Goal: Information Seeking & Learning: Understand process/instructions

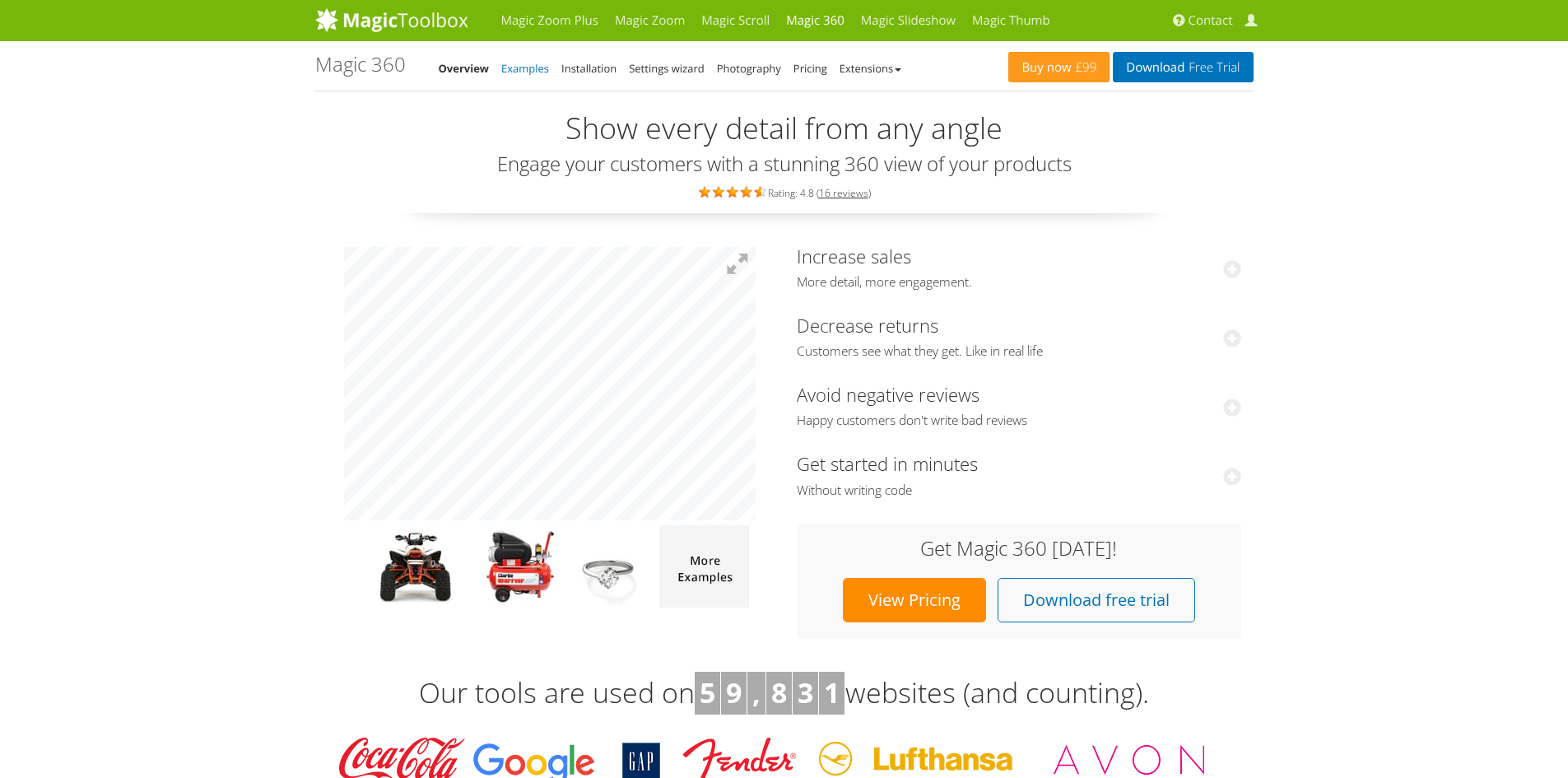
click at [533, 61] on link "Examples" at bounding box center [525, 68] width 48 height 15
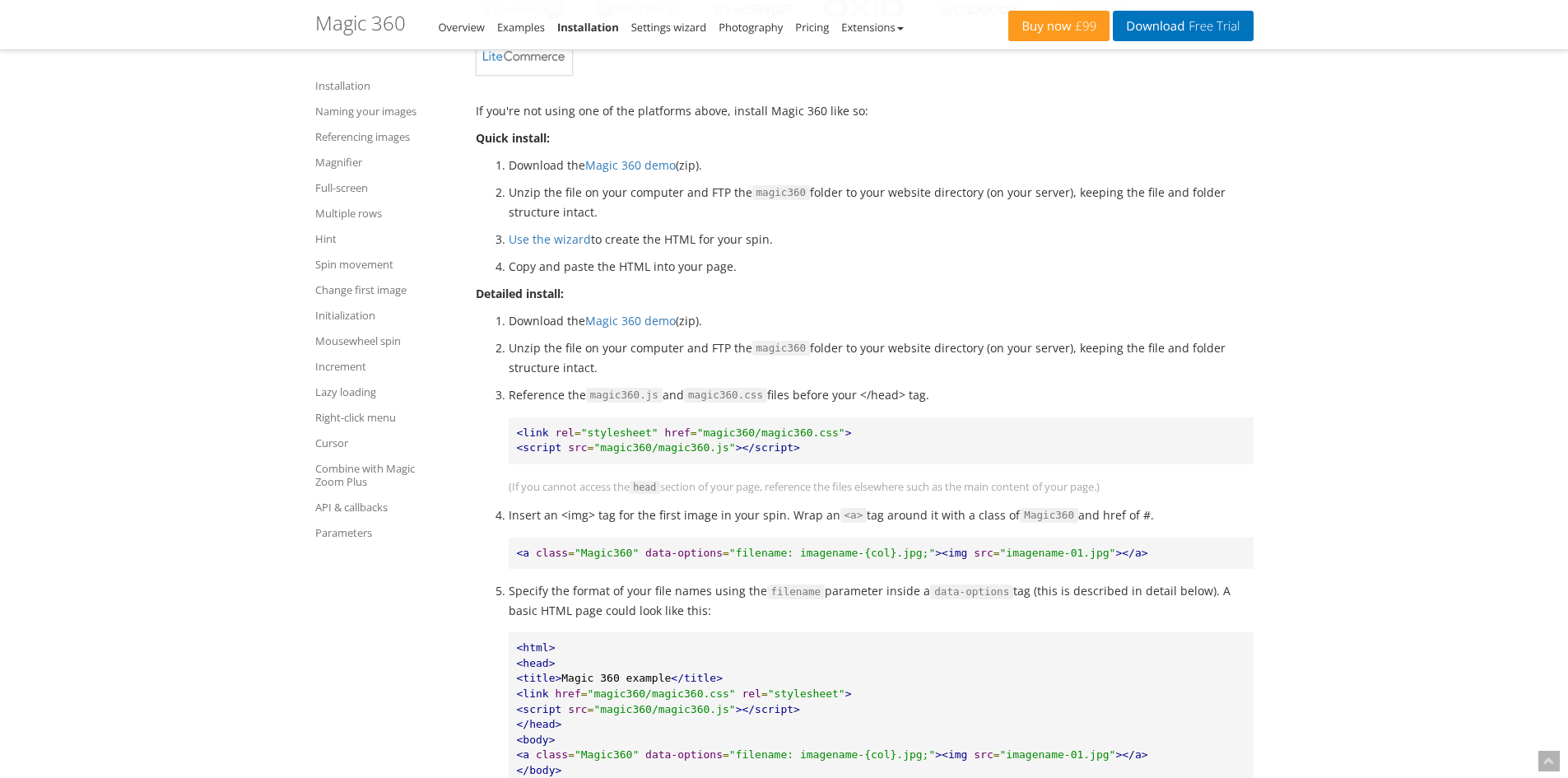
scroll to position [669, 0]
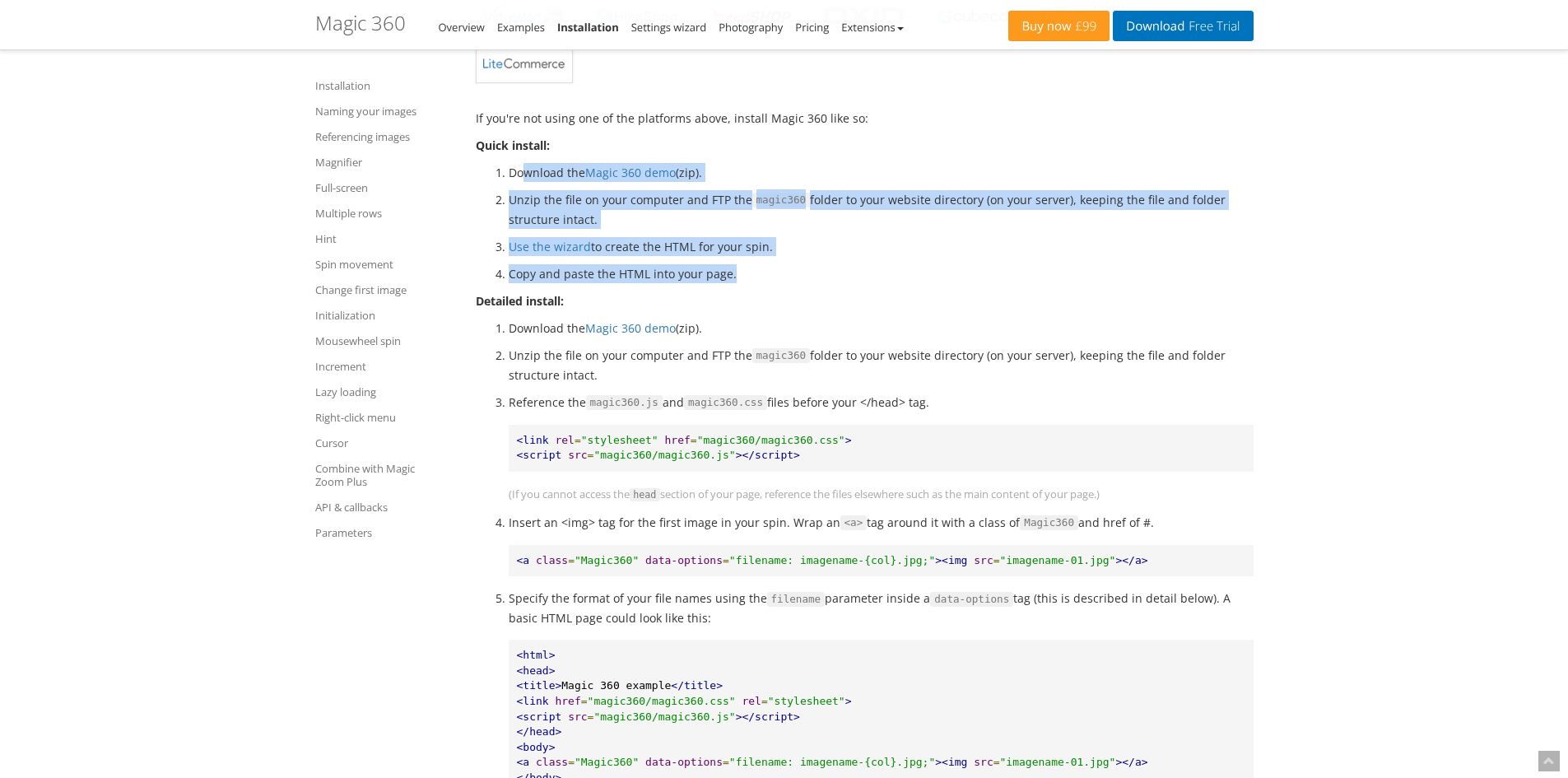
drag, startPoint x: 520, startPoint y: 165, endPoint x: 995, endPoint y: 265, distance: 485.4
click at [995, 265] on ol "Download the Magic 360 demo (zip). Unzip the file on your computer and FTP the …" at bounding box center [864, 222] width 778 height 121
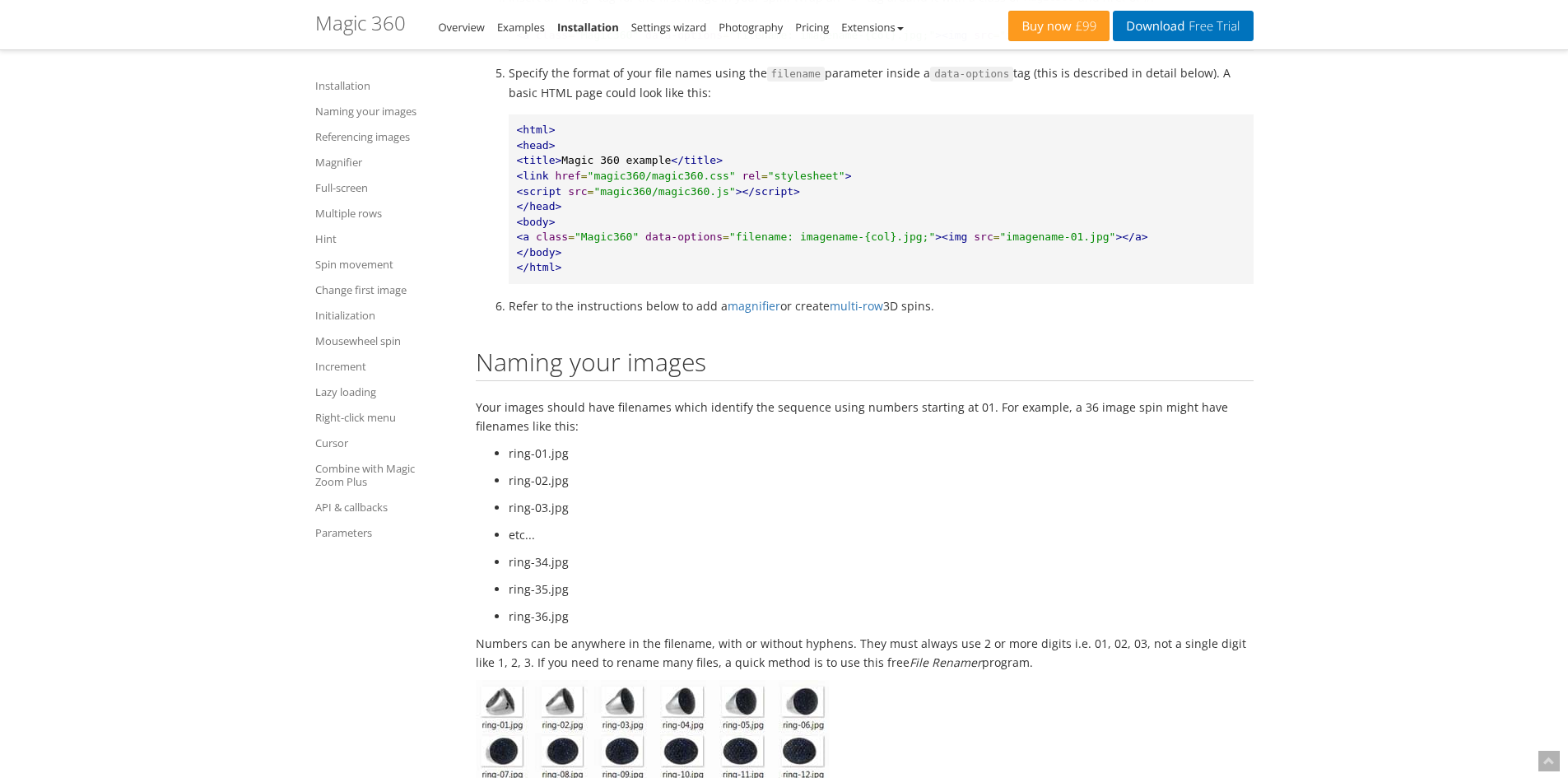
scroll to position [1245, 0]
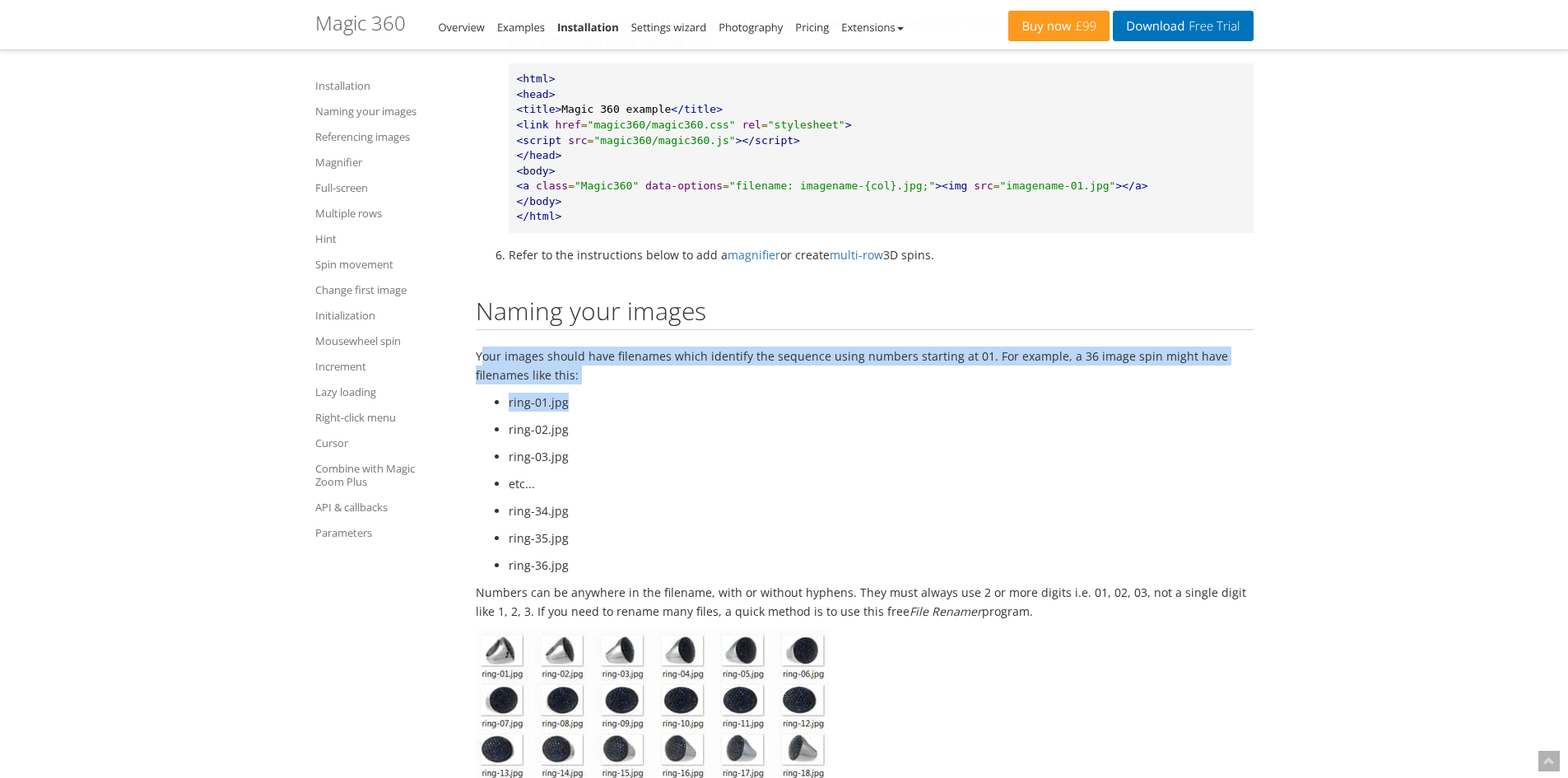
drag, startPoint x: 484, startPoint y: 346, endPoint x: 804, endPoint y: 407, distance: 325.8
click at [805, 407] on li "ring-01.jpg" at bounding box center [881, 402] width 745 height 19
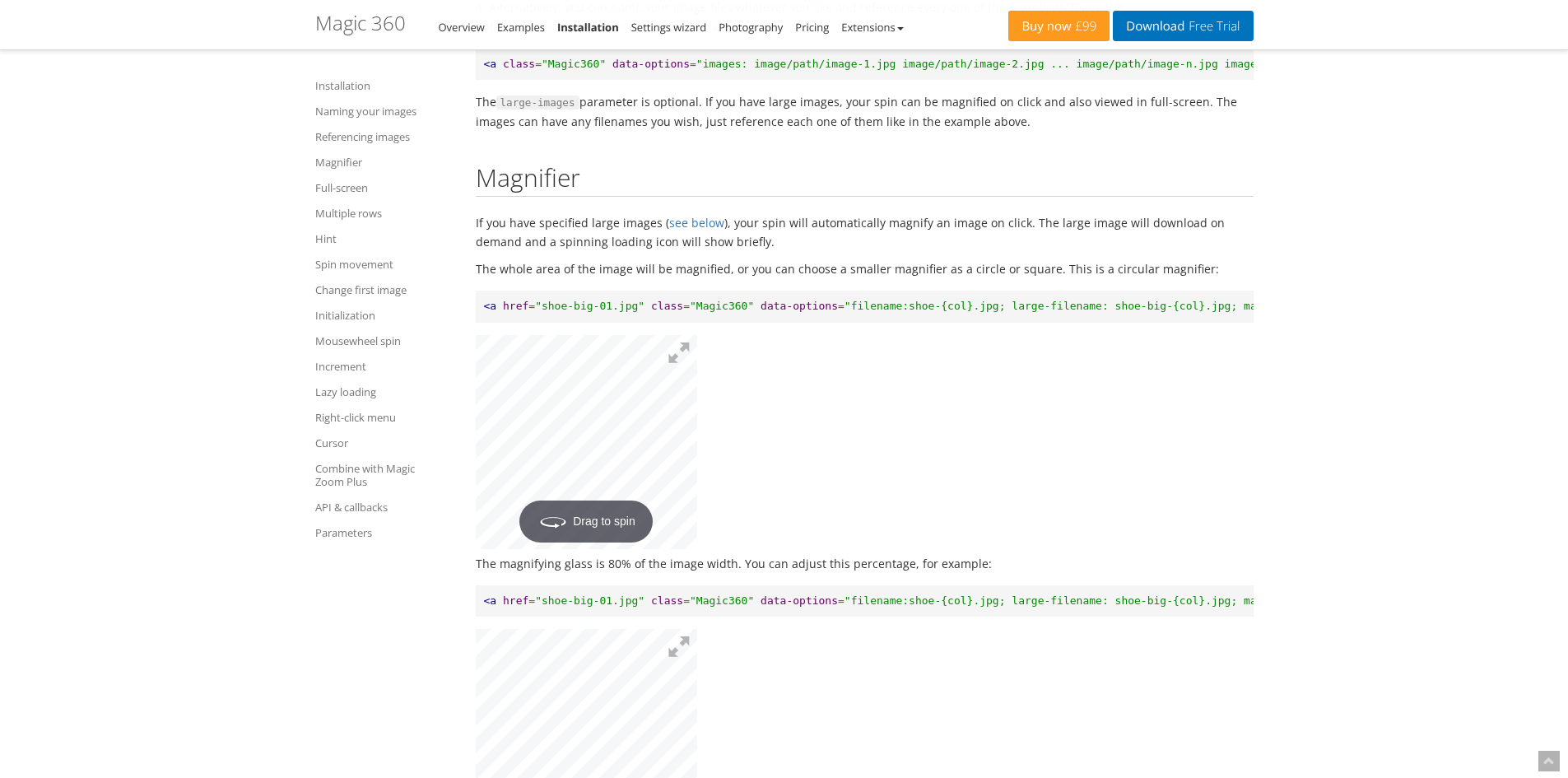
scroll to position [3056, 0]
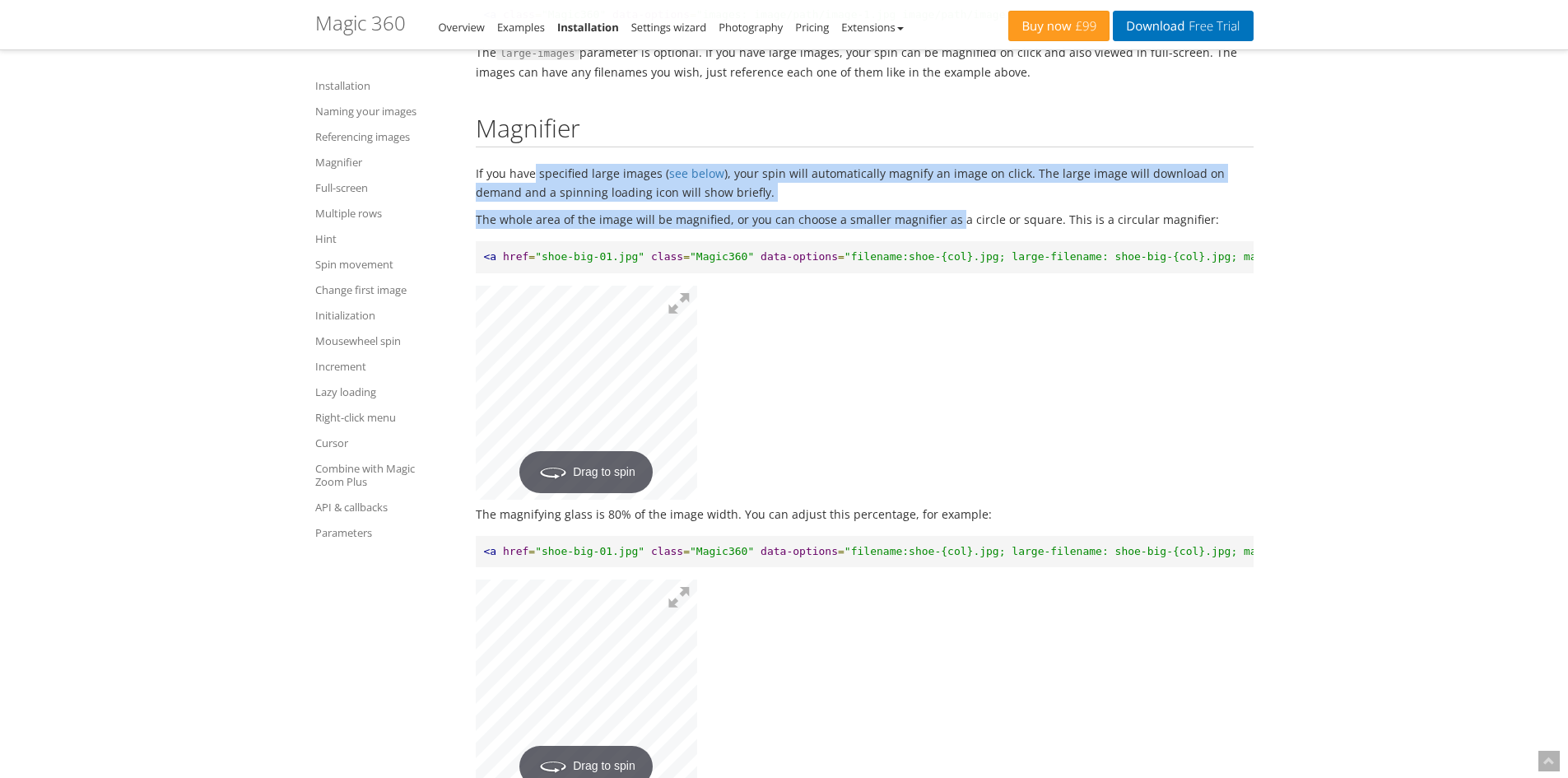
drag, startPoint x: 535, startPoint y: 172, endPoint x: 951, endPoint y: 203, distance: 417.2
click at [960, 196] on p "If you have specified large images ( see below ), your spin will automatically …" at bounding box center [864, 182] width 778 height 38
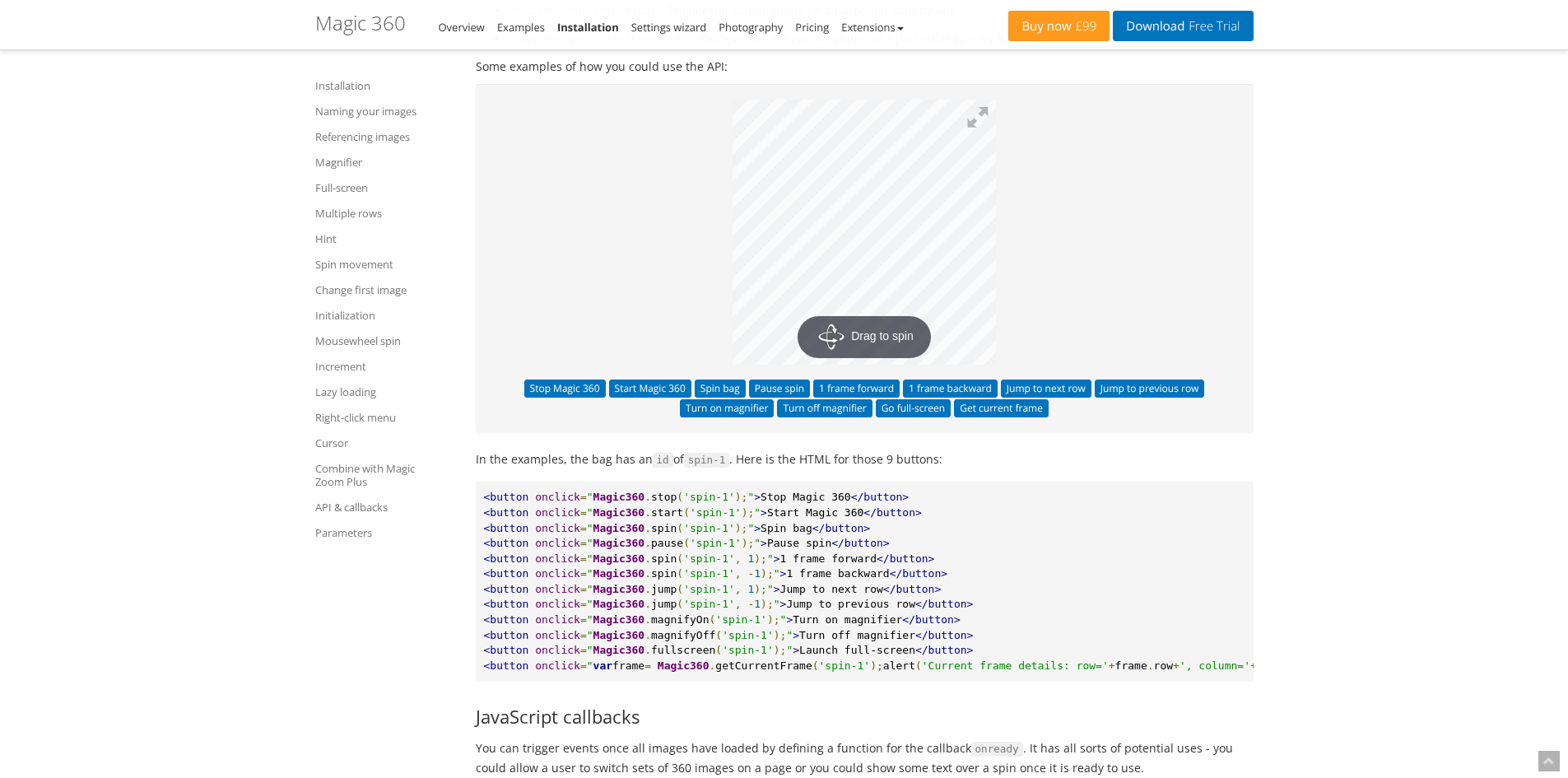
scroll to position [14907, 0]
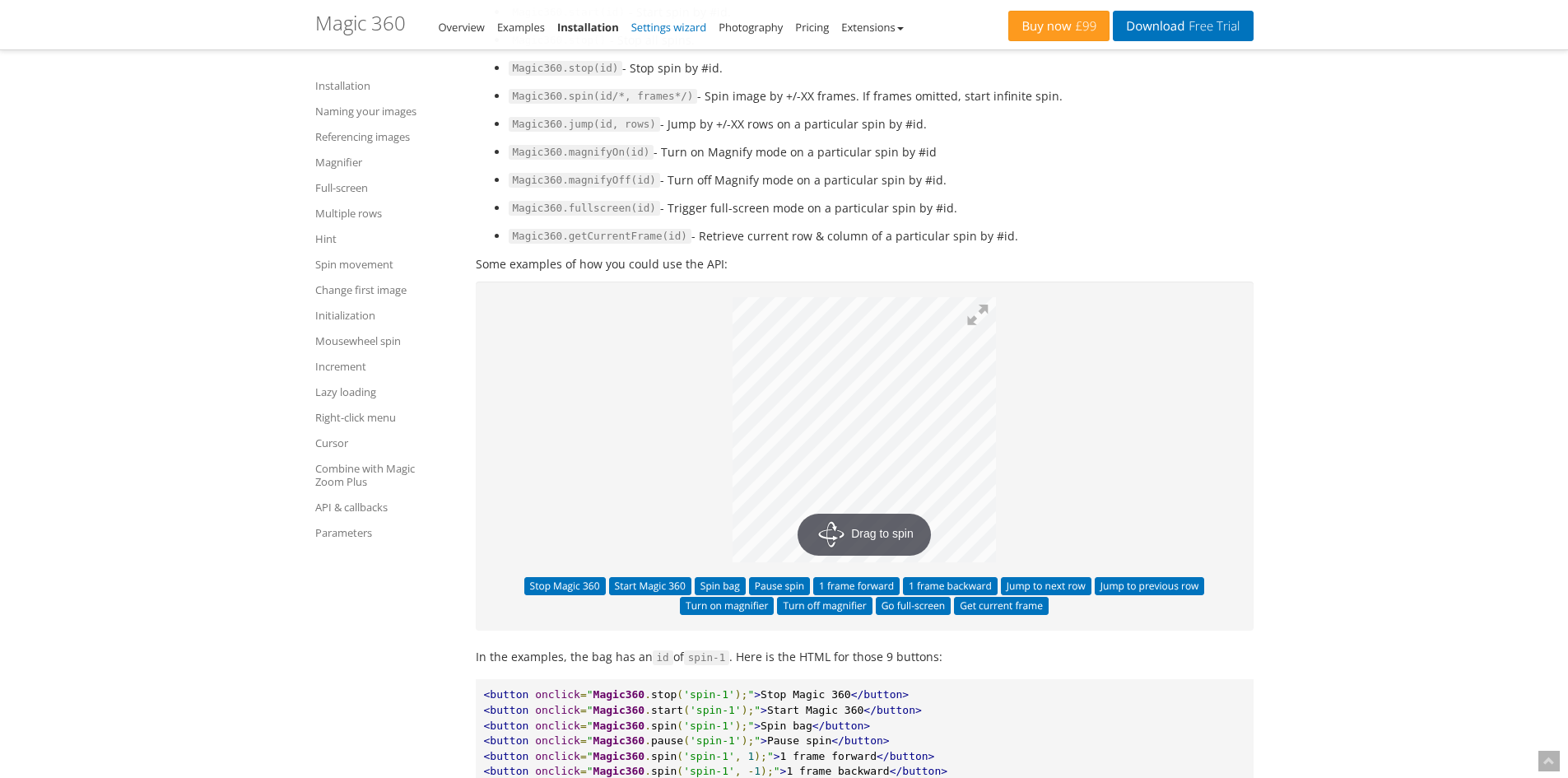
click at [685, 30] on link "Settings wizard" at bounding box center [668, 26] width 75 height 15
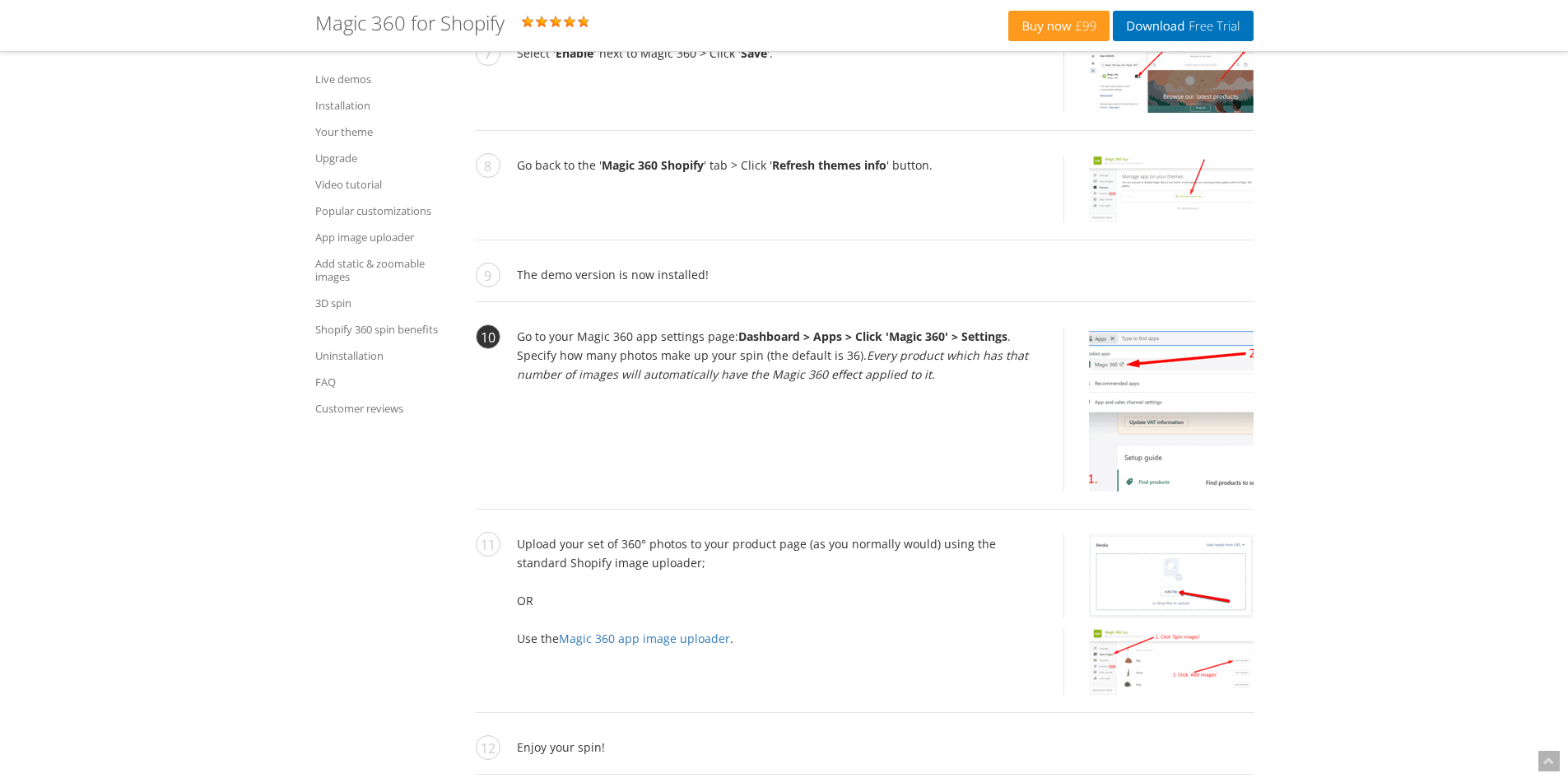
scroll to position [2716, 0]
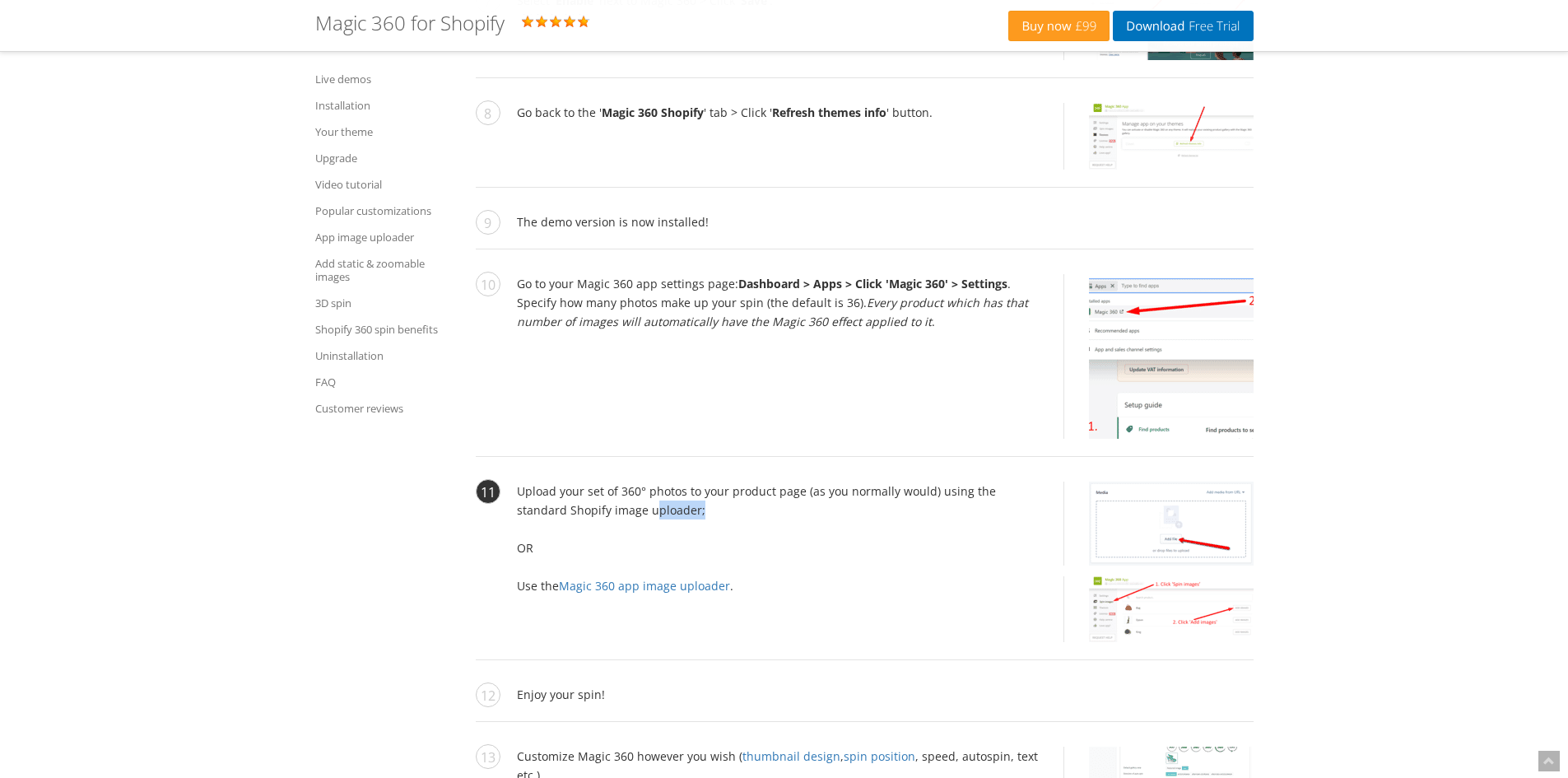
drag, startPoint x: 604, startPoint y: 509, endPoint x: 811, endPoint y: 507, distance: 207.0
click at [811, 507] on li "Upload your set of 360° photos to your product page (as you normally would) usi…" at bounding box center [864, 570] width 778 height 178
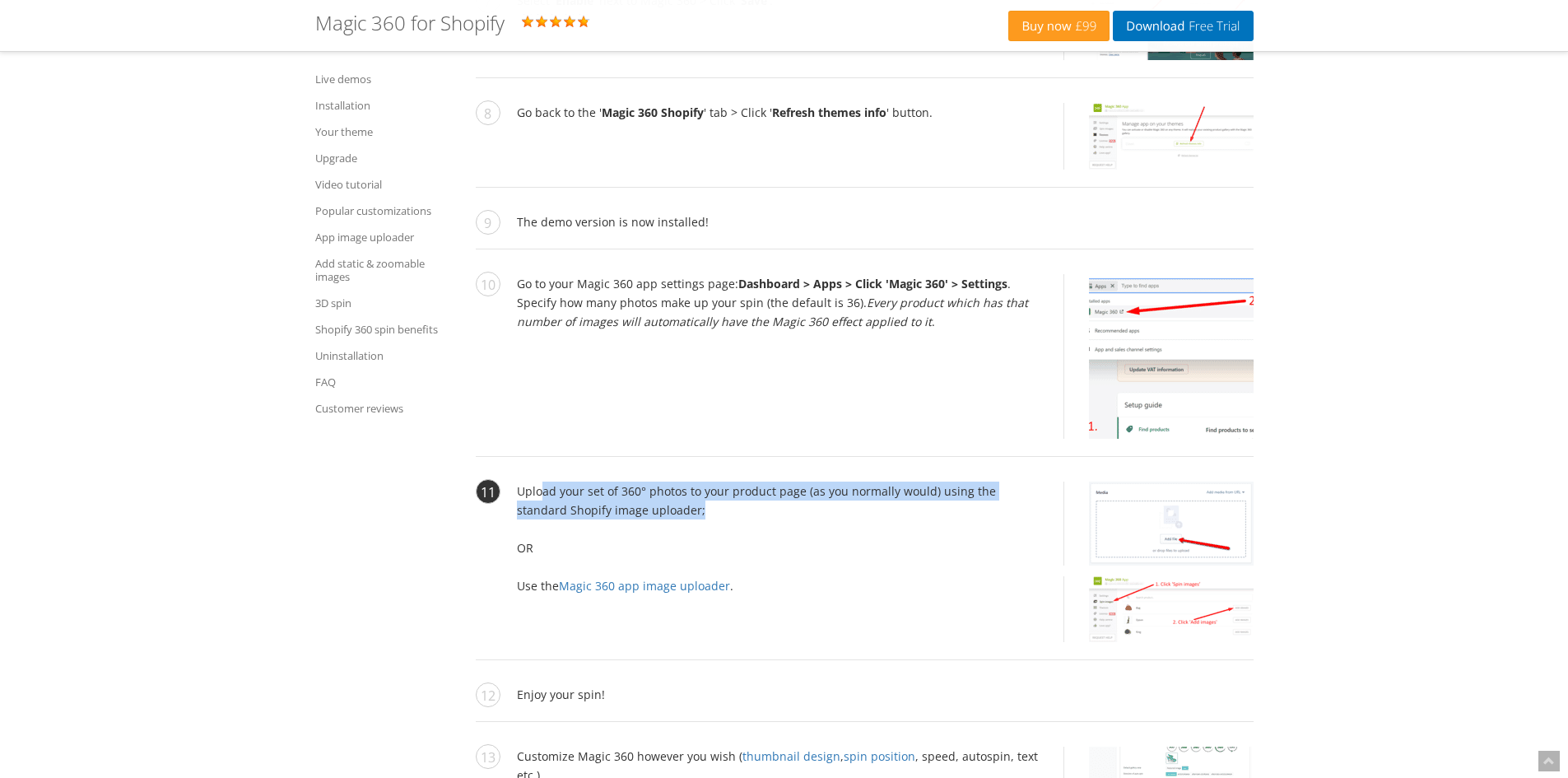
drag, startPoint x: 558, startPoint y: 493, endPoint x: 784, endPoint y: 511, distance: 226.7
click at [784, 511] on li "Upload your set of 360° photos to your product page (as you normally would) usi…" at bounding box center [864, 570] width 778 height 178
click at [791, 515] on li "Upload your set of 360° photos to your product page (as you normally would) usi…" at bounding box center [864, 570] width 778 height 178
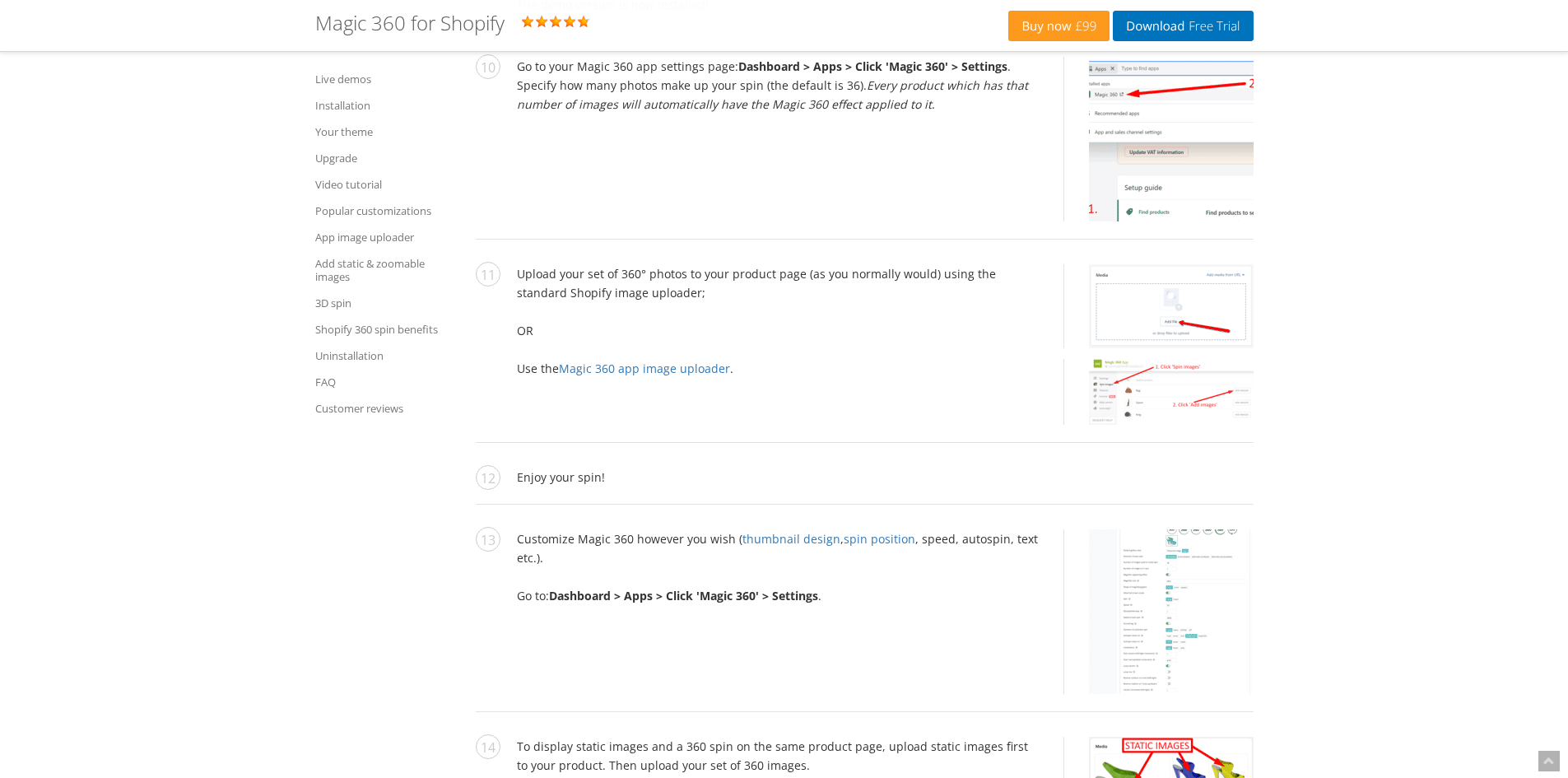
scroll to position [2963, 0]
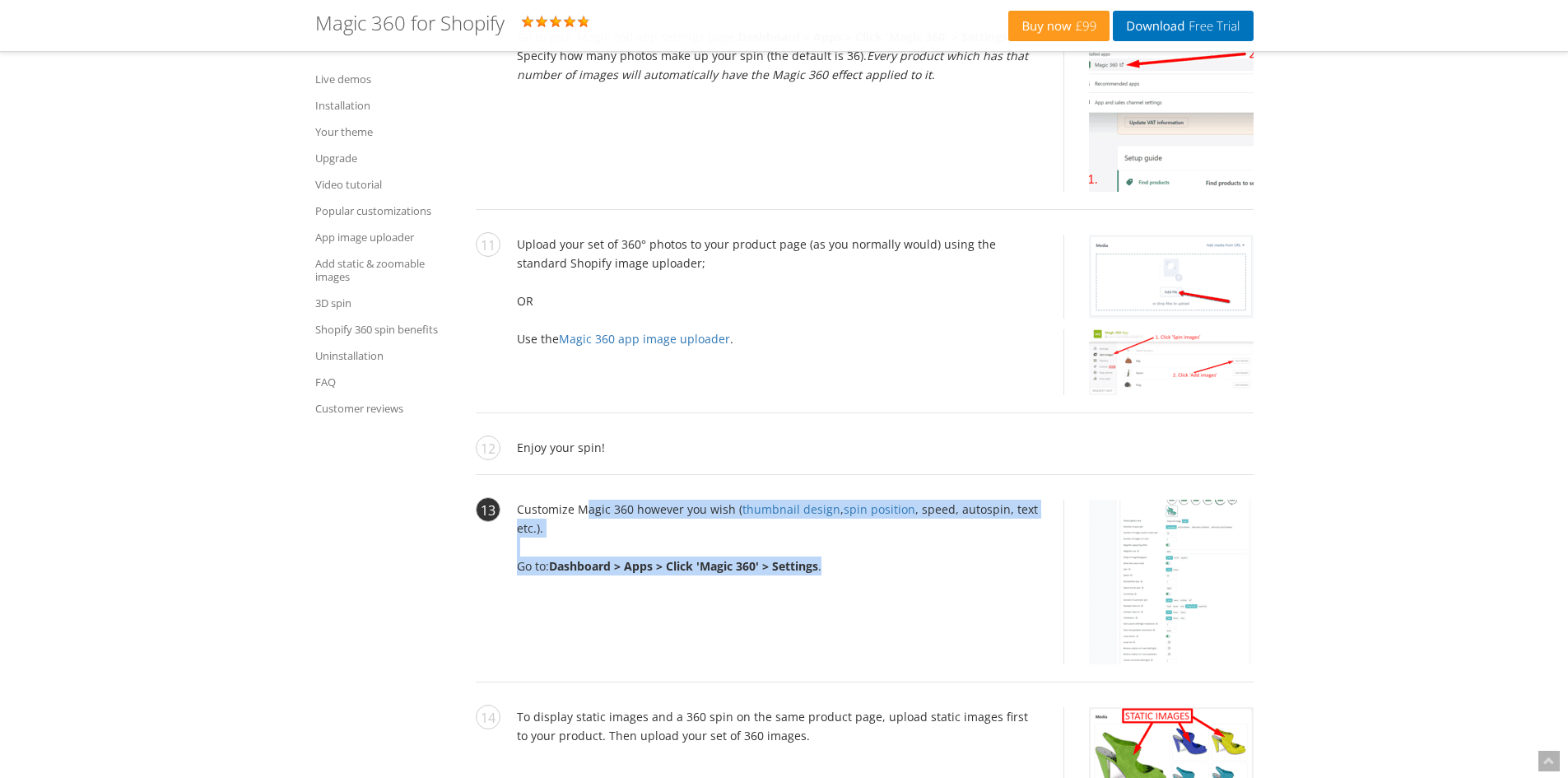
drag, startPoint x: 585, startPoint y: 502, endPoint x: 964, endPoint y: 589, distance: 388.9
click at [964, 589] on li "Customize Magic 360 however you wish ( thumbnail design , spin position , speed…" at bounding box center [864, 591] width 778 height 182
click at [948, 541] on li "Customize Magic 360 however you wish ( thumbnail design , spin position , speed…" at bounding box center [864, 591] width 778 height 182
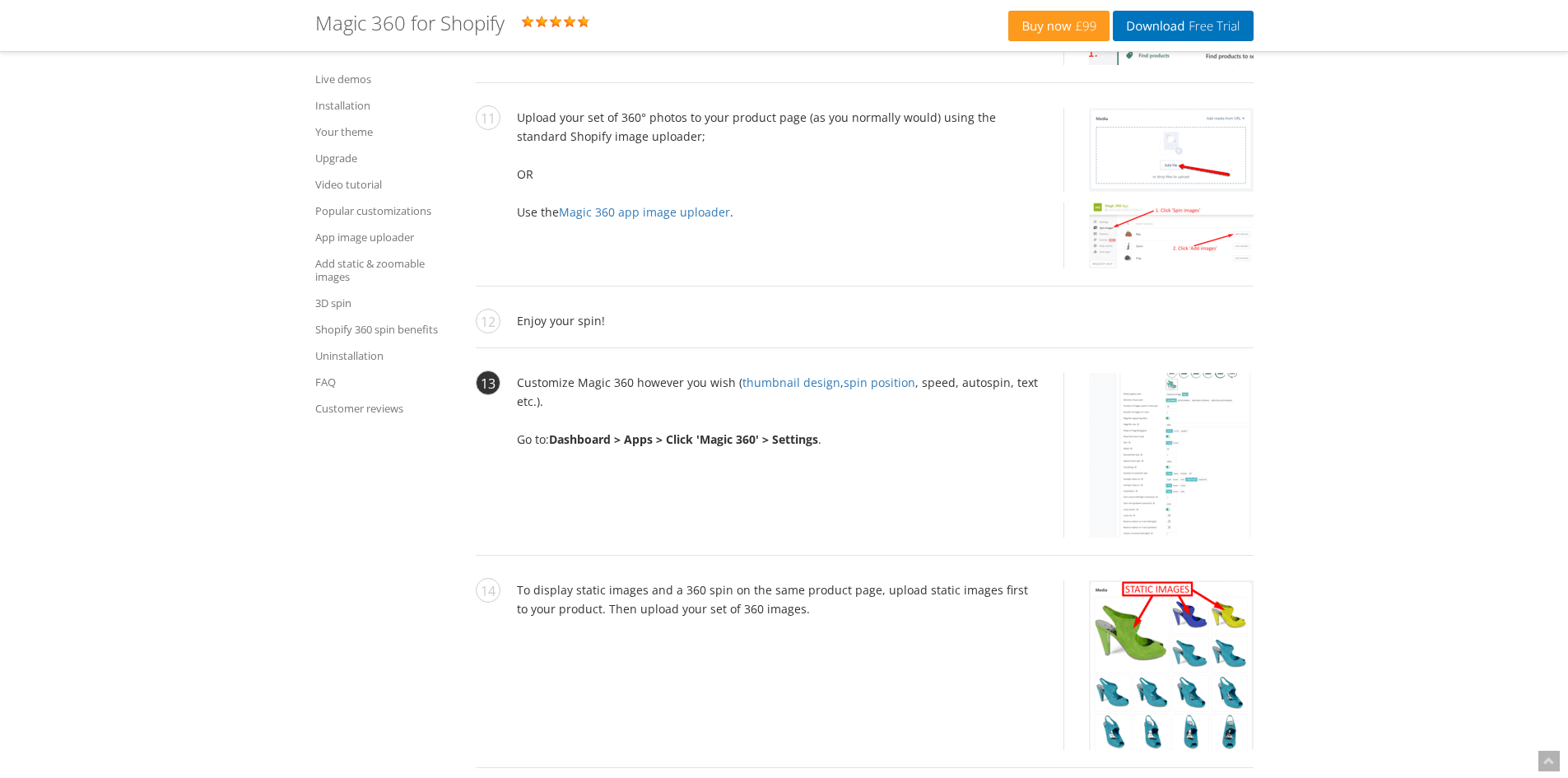
scroll to position [3128, 0]
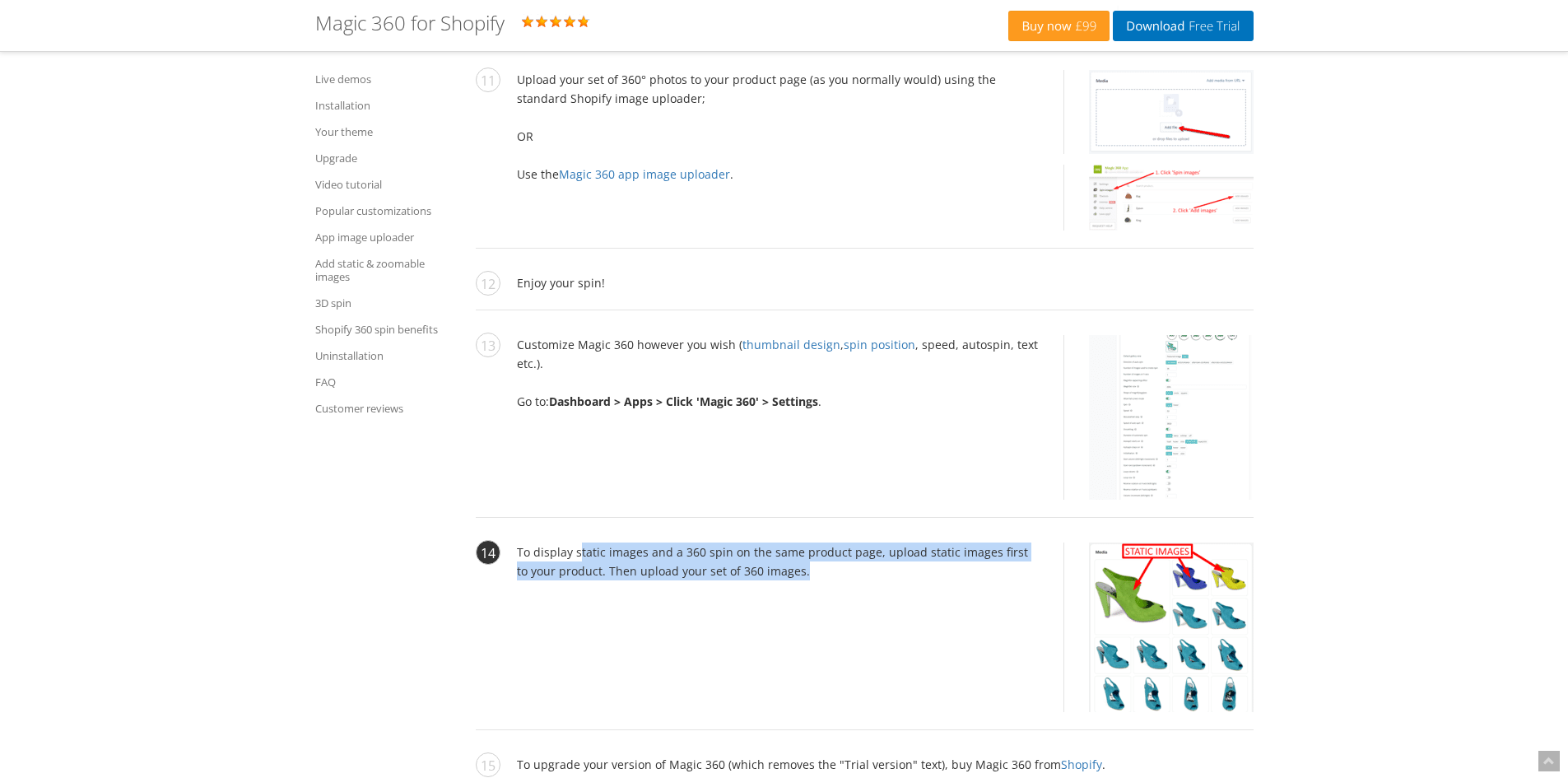
drag, startPoint x: 578, startPoint y: 548, endPoint x: 856, endPoint y: 564, distance: 278.5
click at [856, 564] on li "To display static images and a 360 spin on the same product page, upload static…" at bounding box center [864, 637] width 778 height 188
click at [883, 560] on li "To display static images and a 360 spin on the same product page, upload static…" at bounding box center [864, 637] width 778 height 188
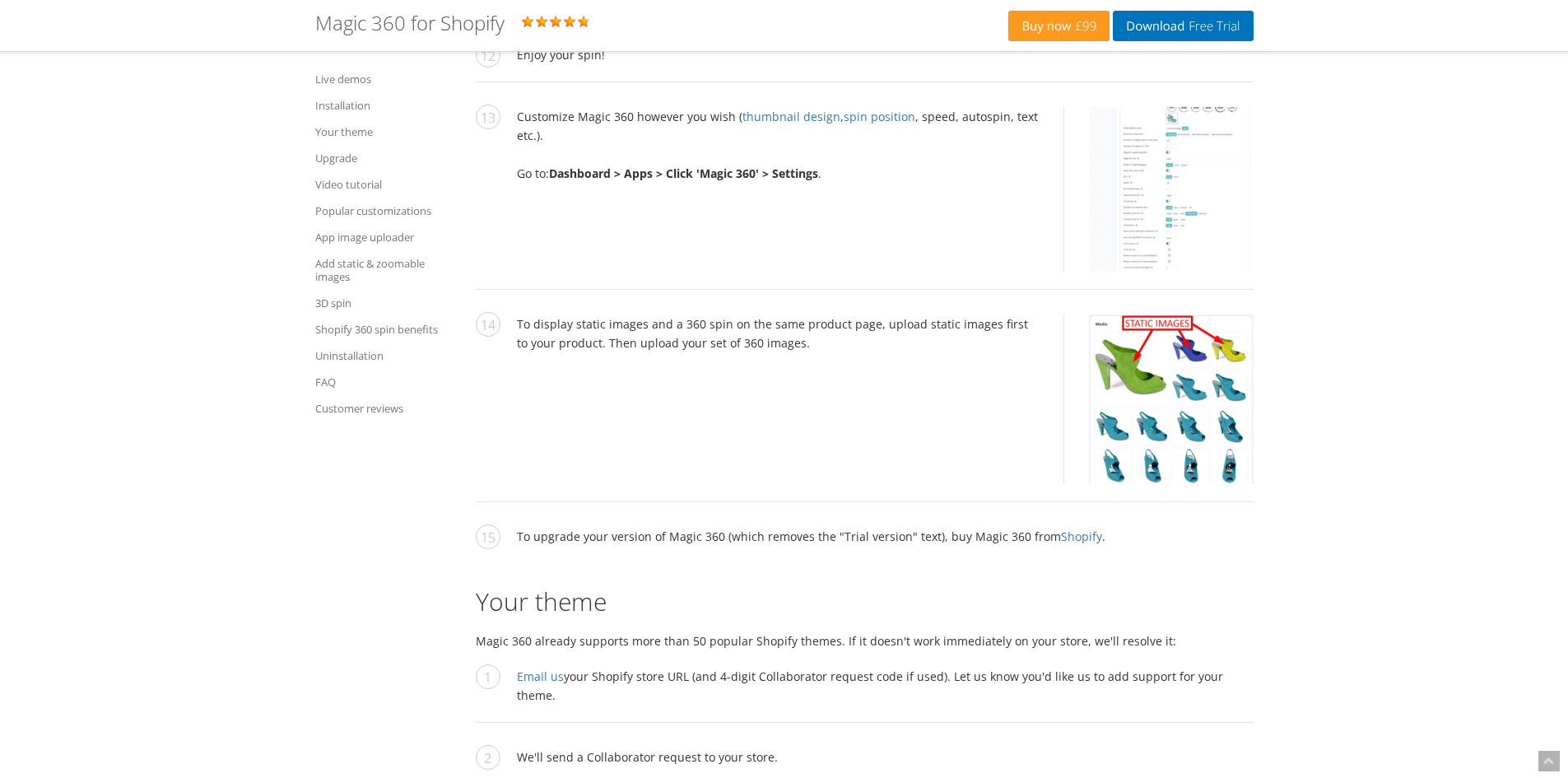
scroll to position [3375, 0]
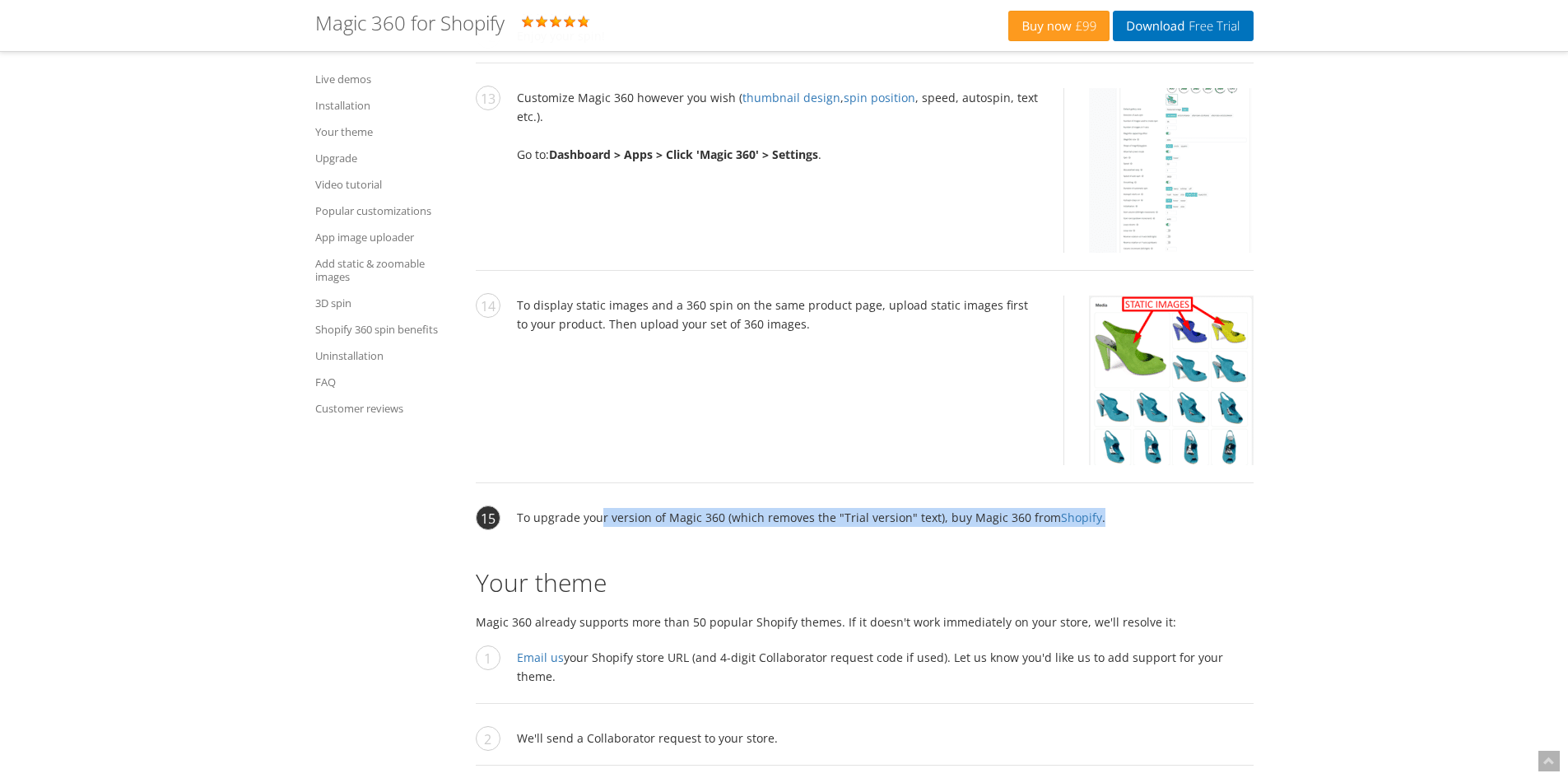
drag, startPoint x: 600, startPoint y: 511, endPoint x: 921, endPoint y: 521, distance: 321.2
click at [903, 533] on li "To upgrade your version of Magic 360 (which removes the "Trial version" text), …" at bounding box center [864, 525] width 778 height 36
click at [944, 518] on li "To upgrade your version of Magic 360 (which removes the "Trial version" text), …" at bounding box center [864, 525] width 778 height 36
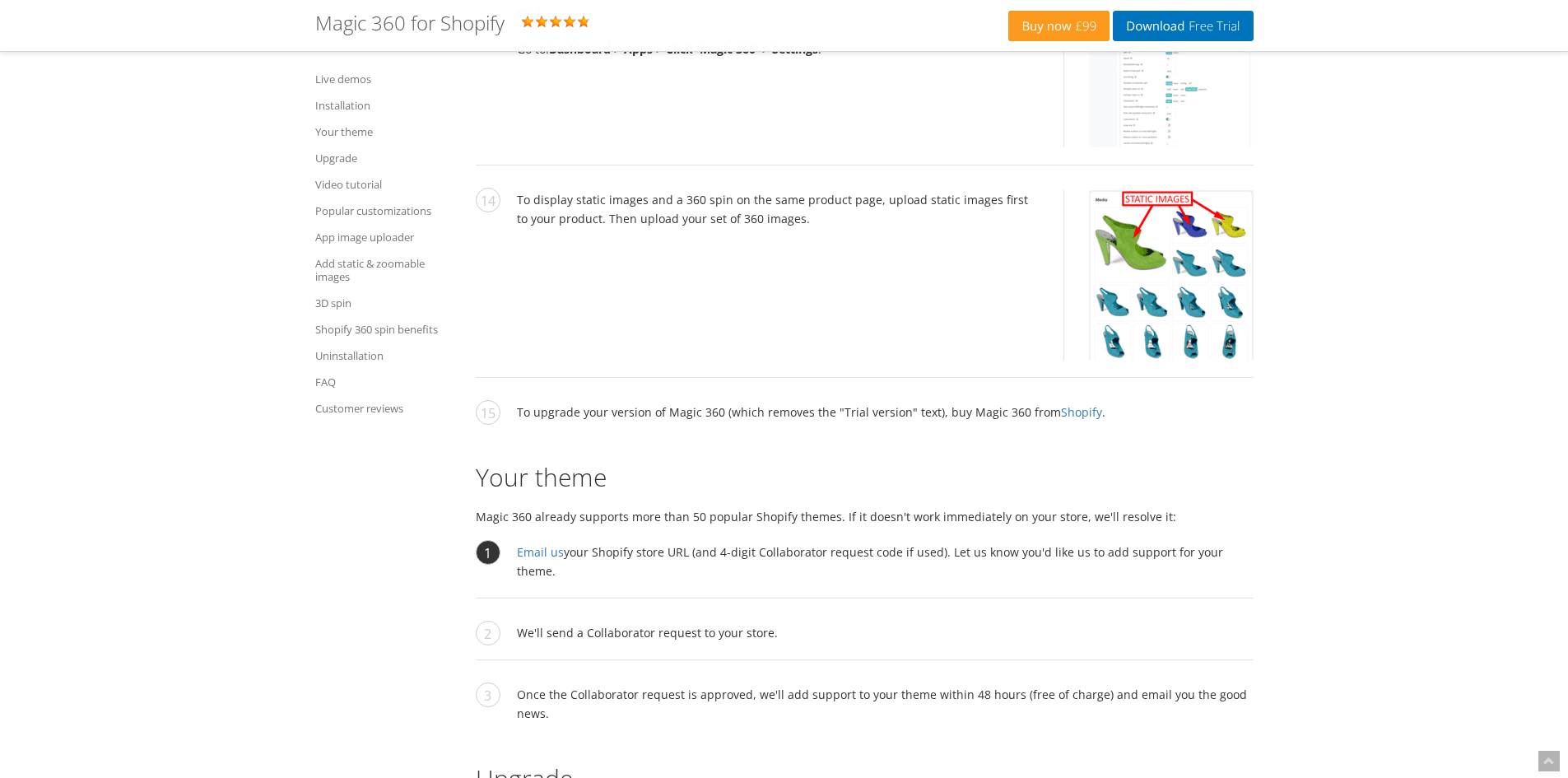
scroll to position [3539, 0]
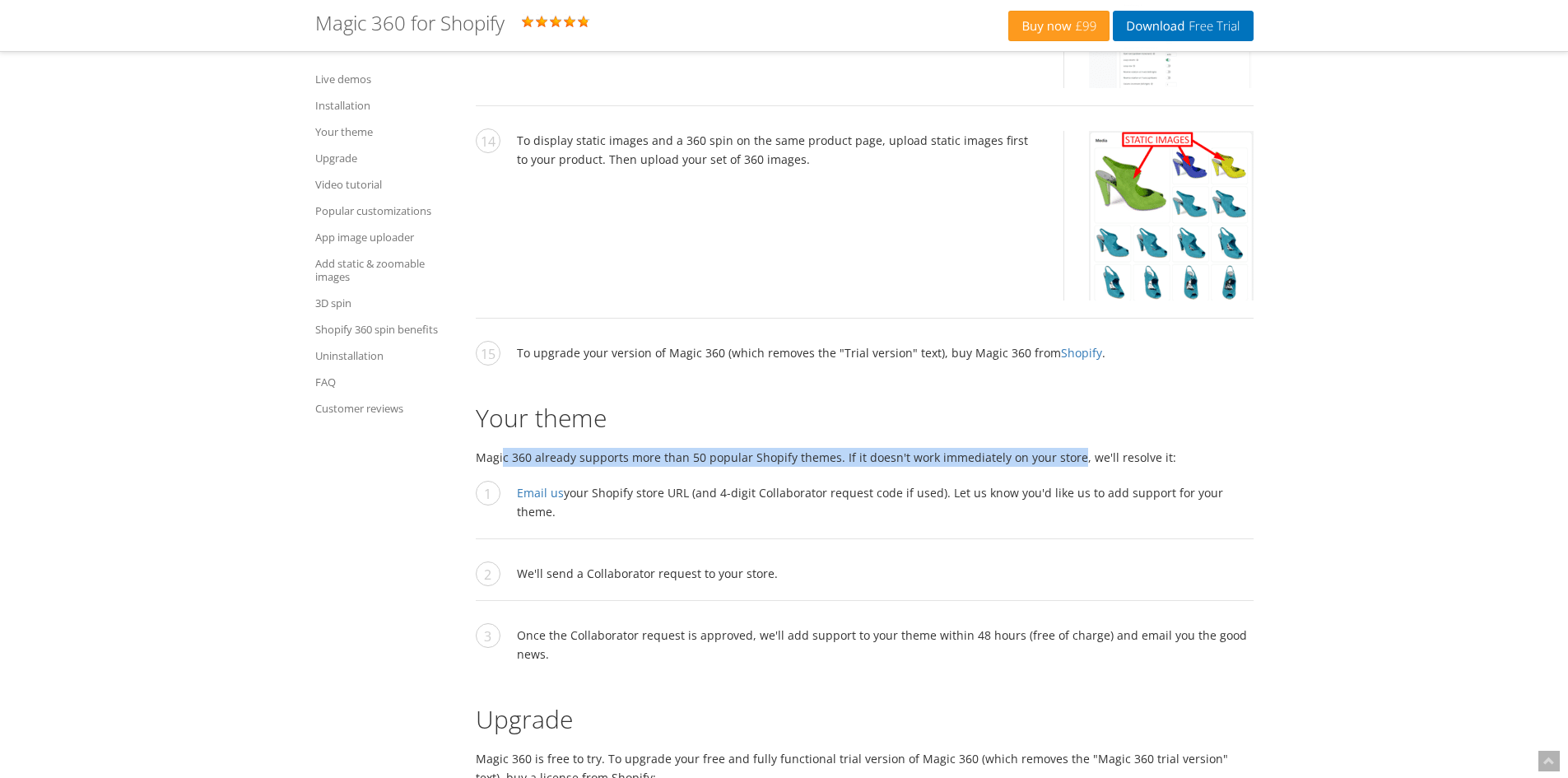
drag, startPoint x: 588, startPoint y: 455, endPoint x: 1068, endPoint y: 451, distance: 480.0
click at [1068, 451] on p "Magic 360 already supports more than 50 popular Shopify themes. If it doesn't w…" at bounding box center [864, 457] width 778 height 19
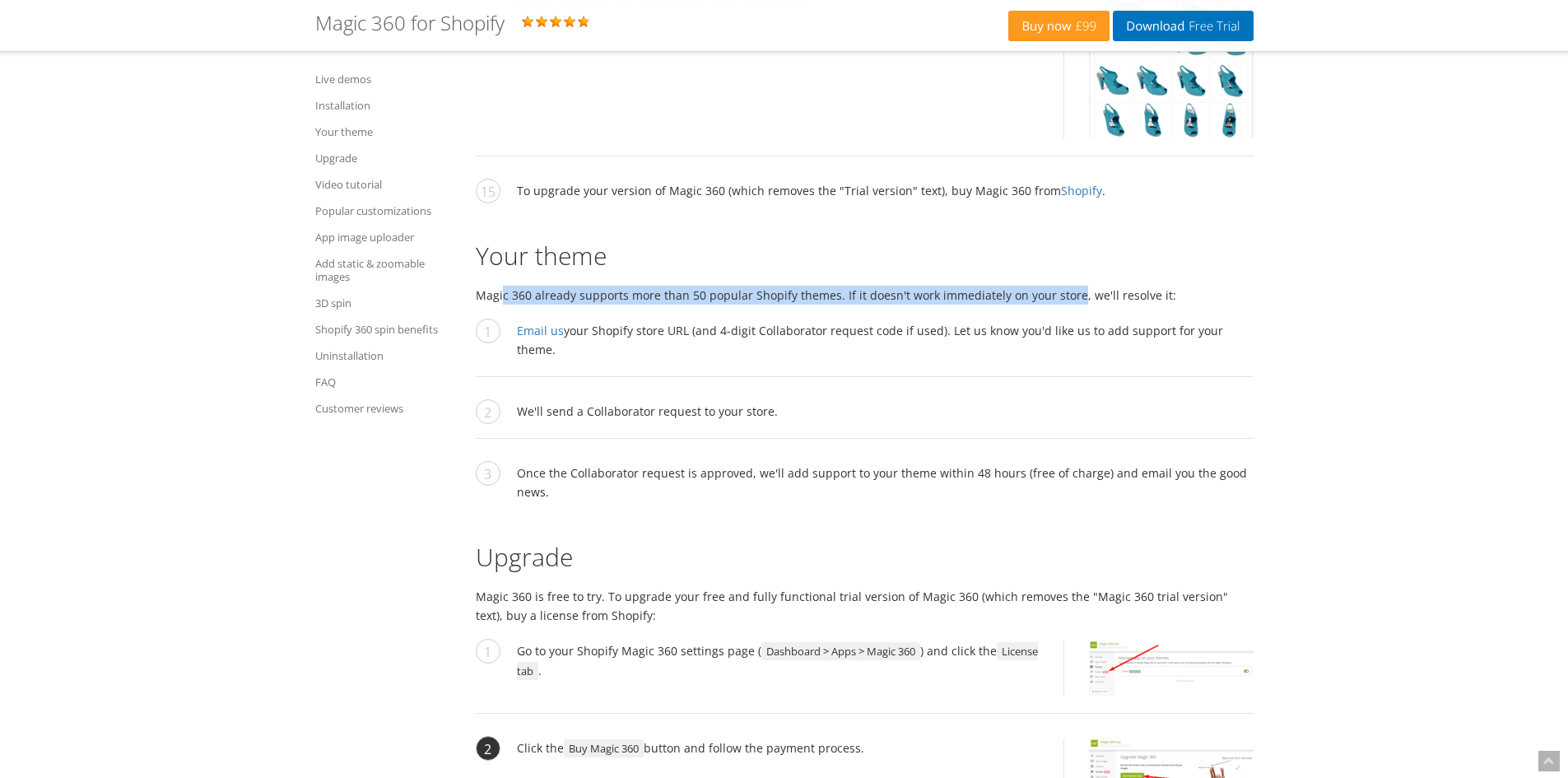
scroll to position [3868, 0]
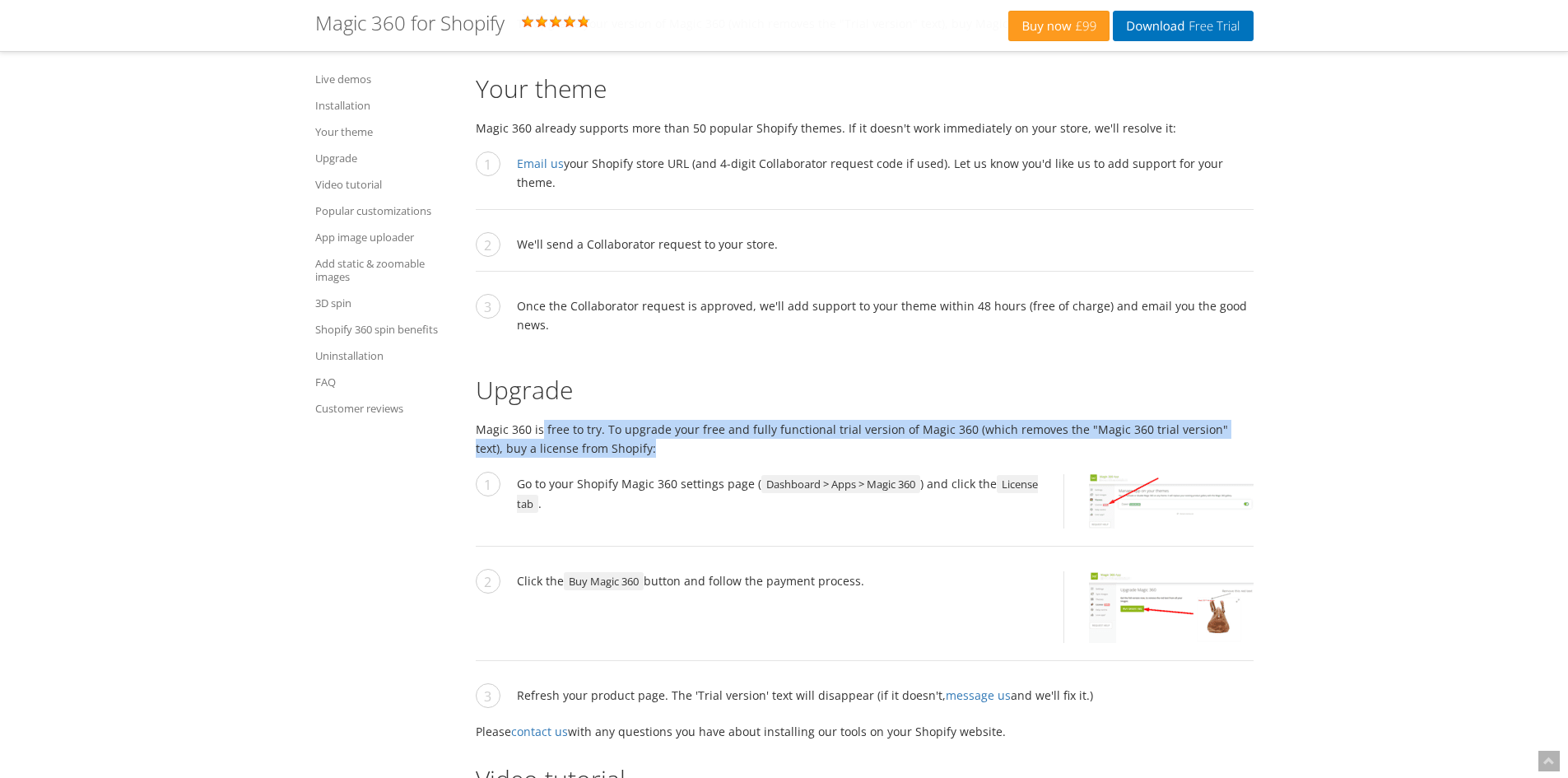
drag, startPoint x: 540, startPoint y: 413, endPoint x: 1067, endPoint y: 421, distance: 527.1
click at [1067, 421] on p "Magic 360 is free to try. To upgrade your free and fully functional trial versi…" at bounding box center [864, 438] width 778 height 38
click at [1026, 419] on p "Magic 360 is free to try. To upgrade your free and fully functional trial versi…" at bounding box center [864, 438] width 778 height 38
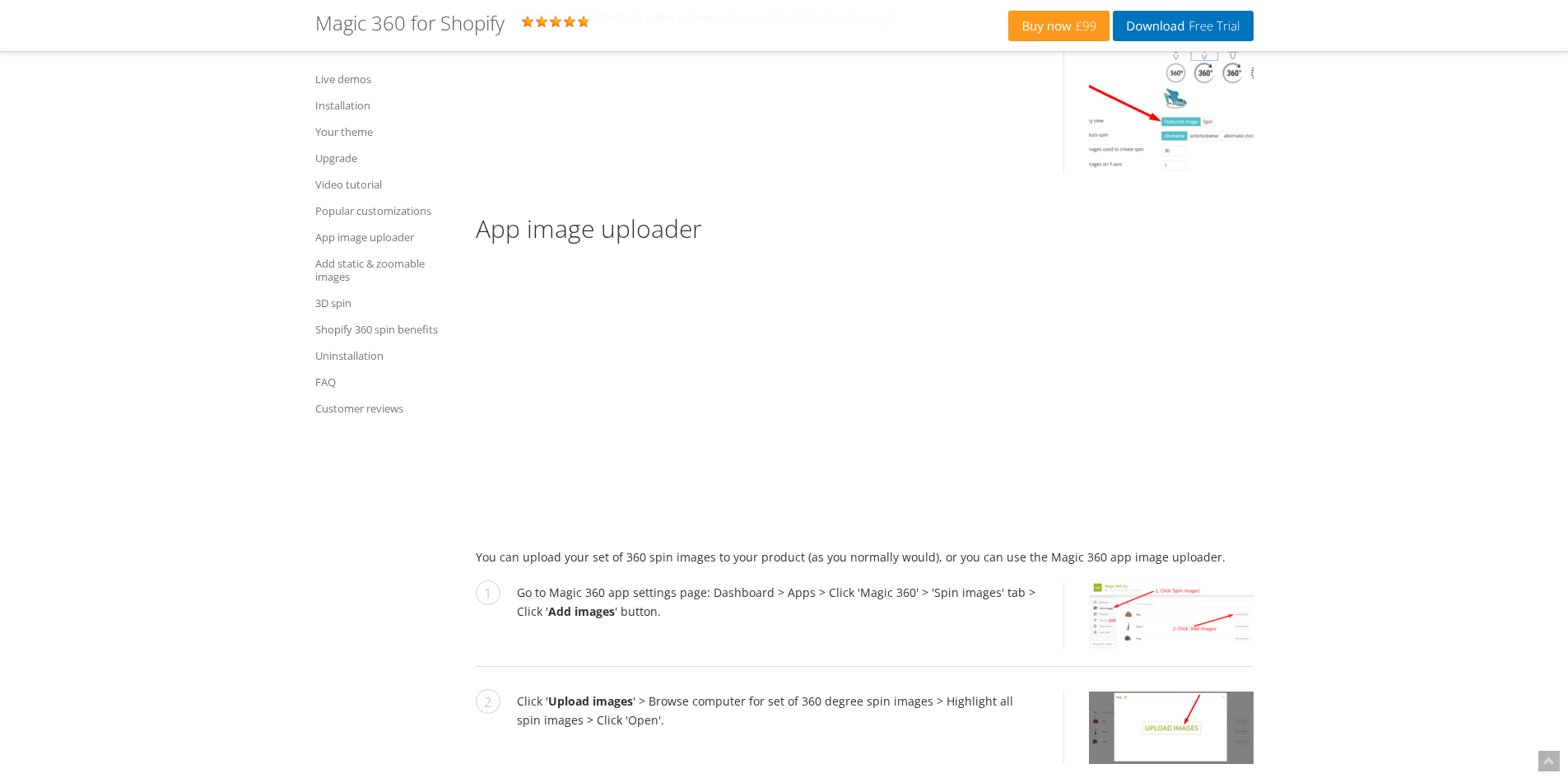
scroll to position [5844, 0]
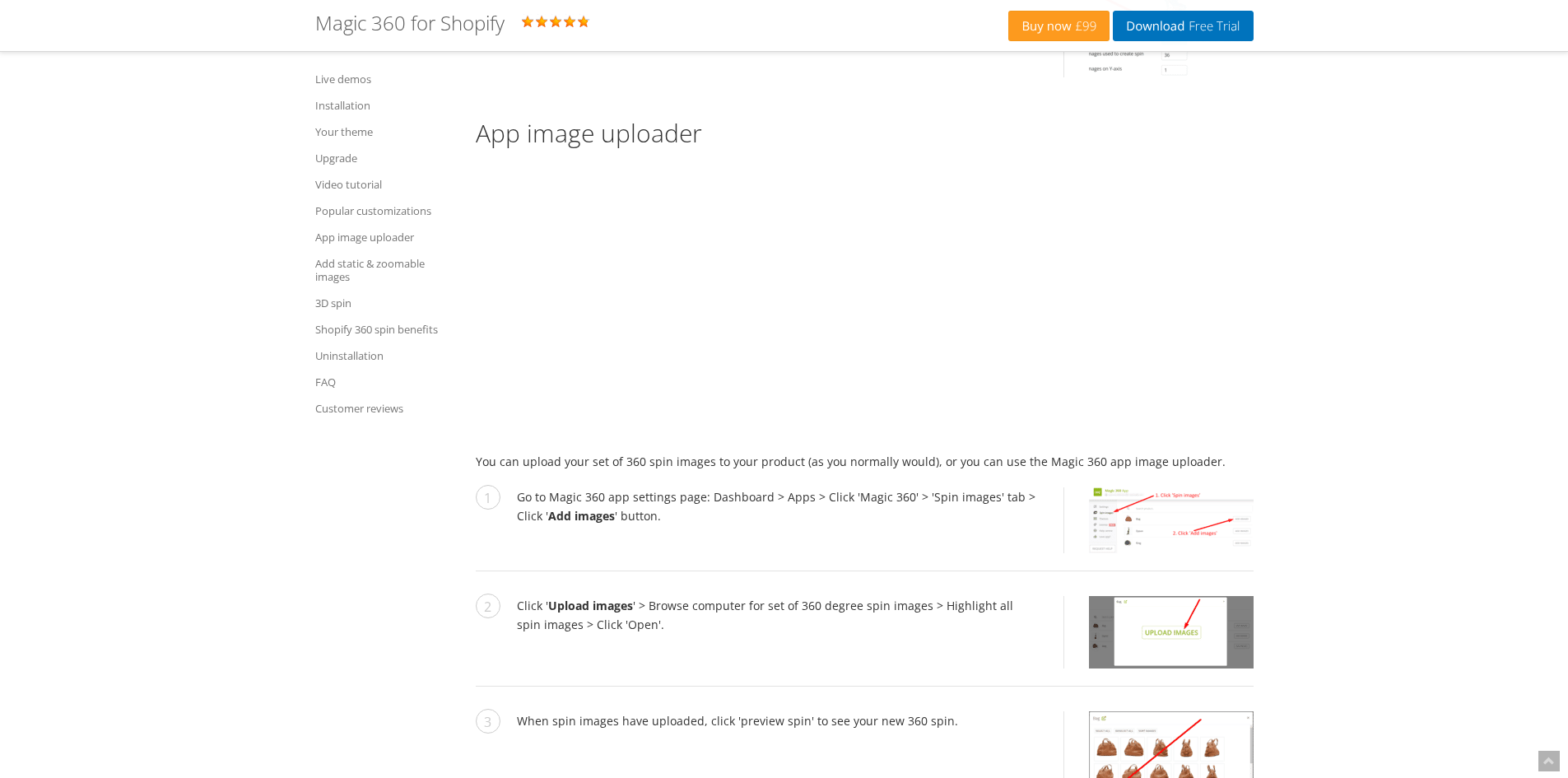
click at [1251, 182] on p at bounding box center [864, 303] width 778 height 280
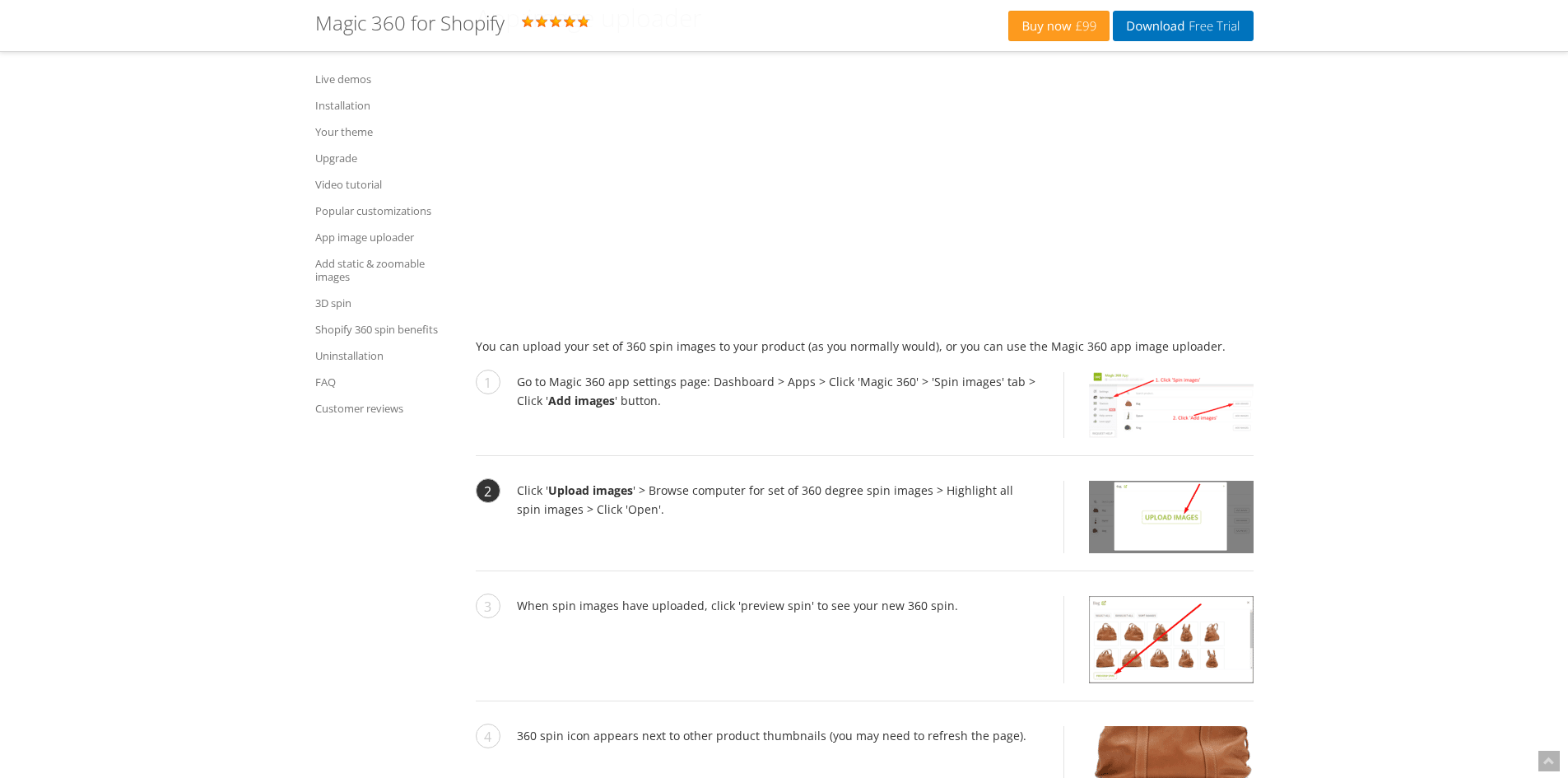
scroll to position [6091, 0]
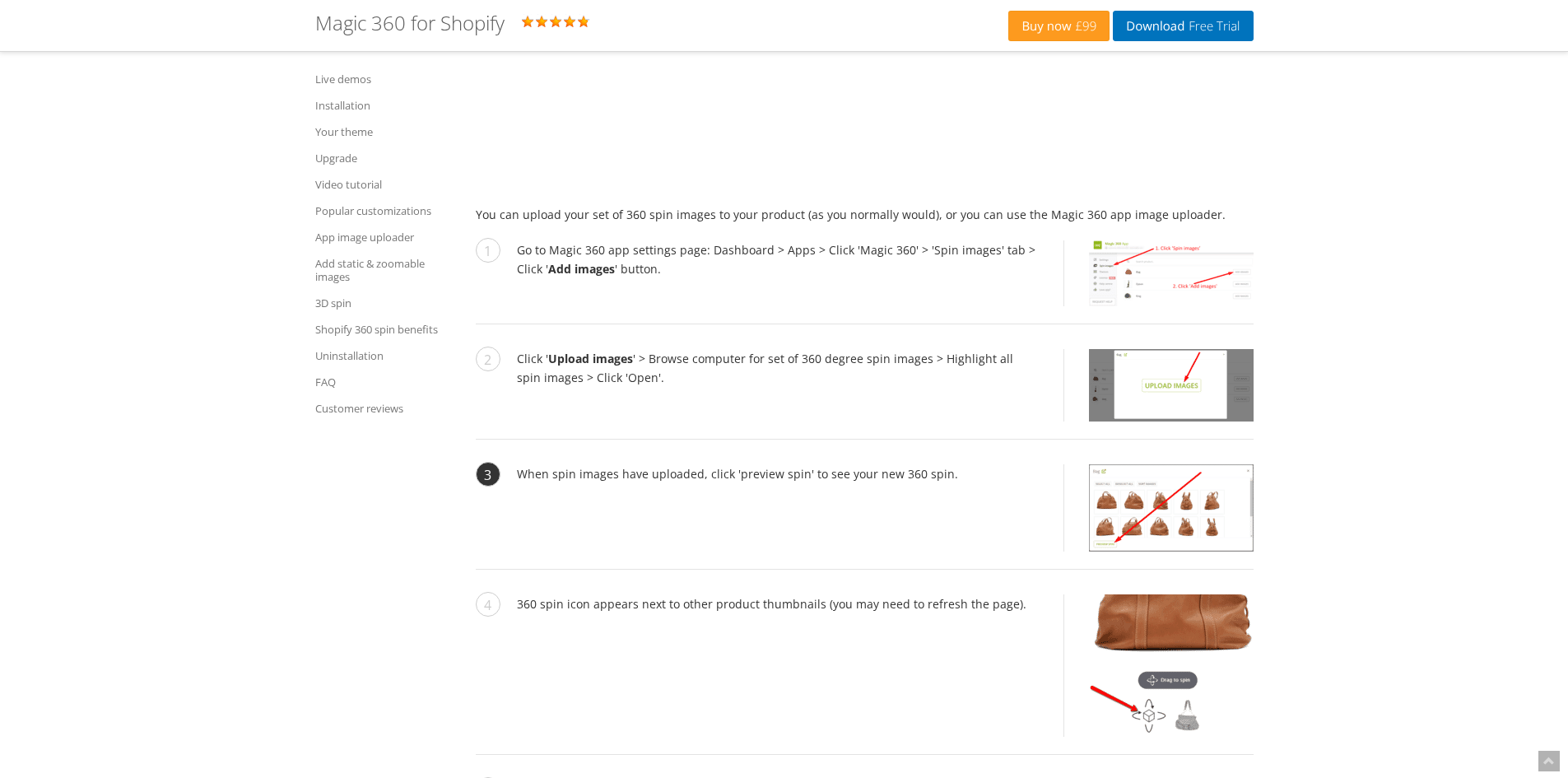
drag, startPoint x: 632, startPoint y: 326, endPoint x: 902, endPoint y: 513, distance: 328.4
click at [902, 513] on ol "Go to Magic 360 app settings page: Dashboard > Apps > Click 'Magic 360' > 'Spin…" at bounding box center [864, 571] width 778 height 662
click at [902, 513] on li "When spin images have uploaded, click 'preview spin' to see your new 360 spin." at bounding box center [864, 517] width 778 height 106
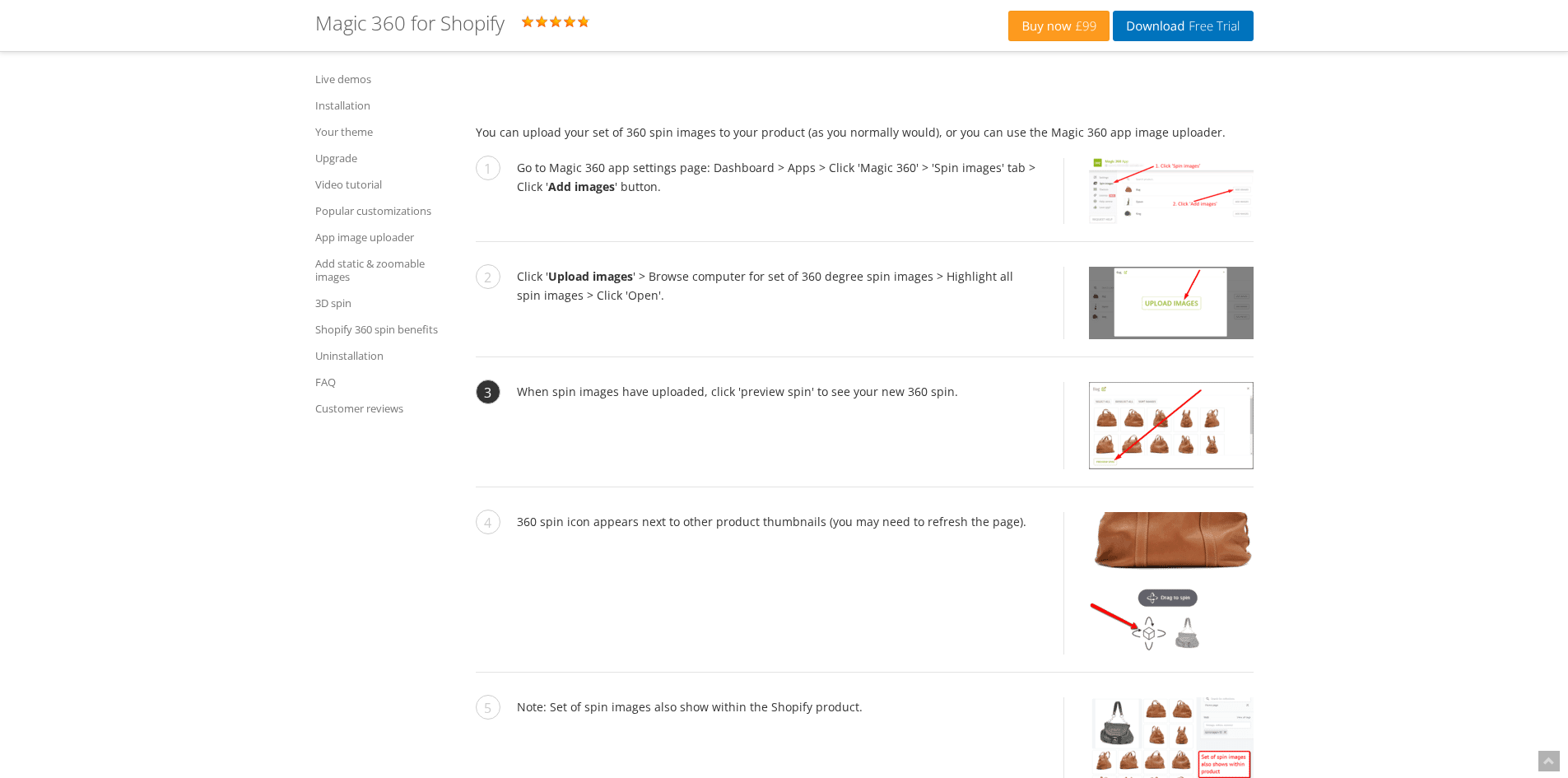
drag, startPoint x: 577, startPoint y: 376, endPoint x: 923, endPoint y: 445, distance: 352.8
click at [923, 445] on li "When spin images have uploaded, click 'preview spin' to see your new 360 spin." at bounding box center [864, 435] width 778 height 106
click at [946, 447] on li "When spin images have uploaded, click 'preview spin' to see your new 360 spin." at bounding box center [864, 435] width 778 height 106
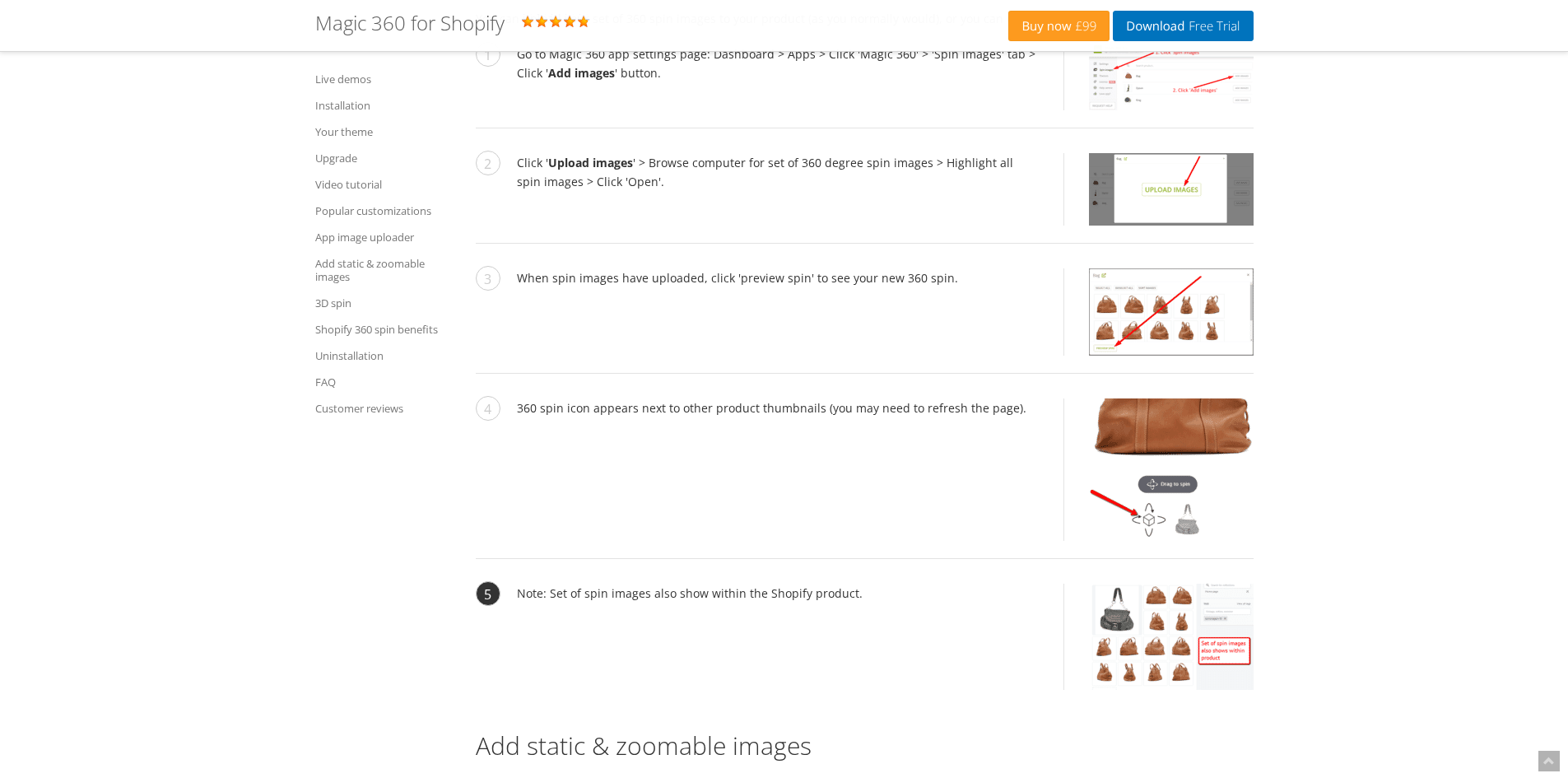
scroll to position [6420, 0]
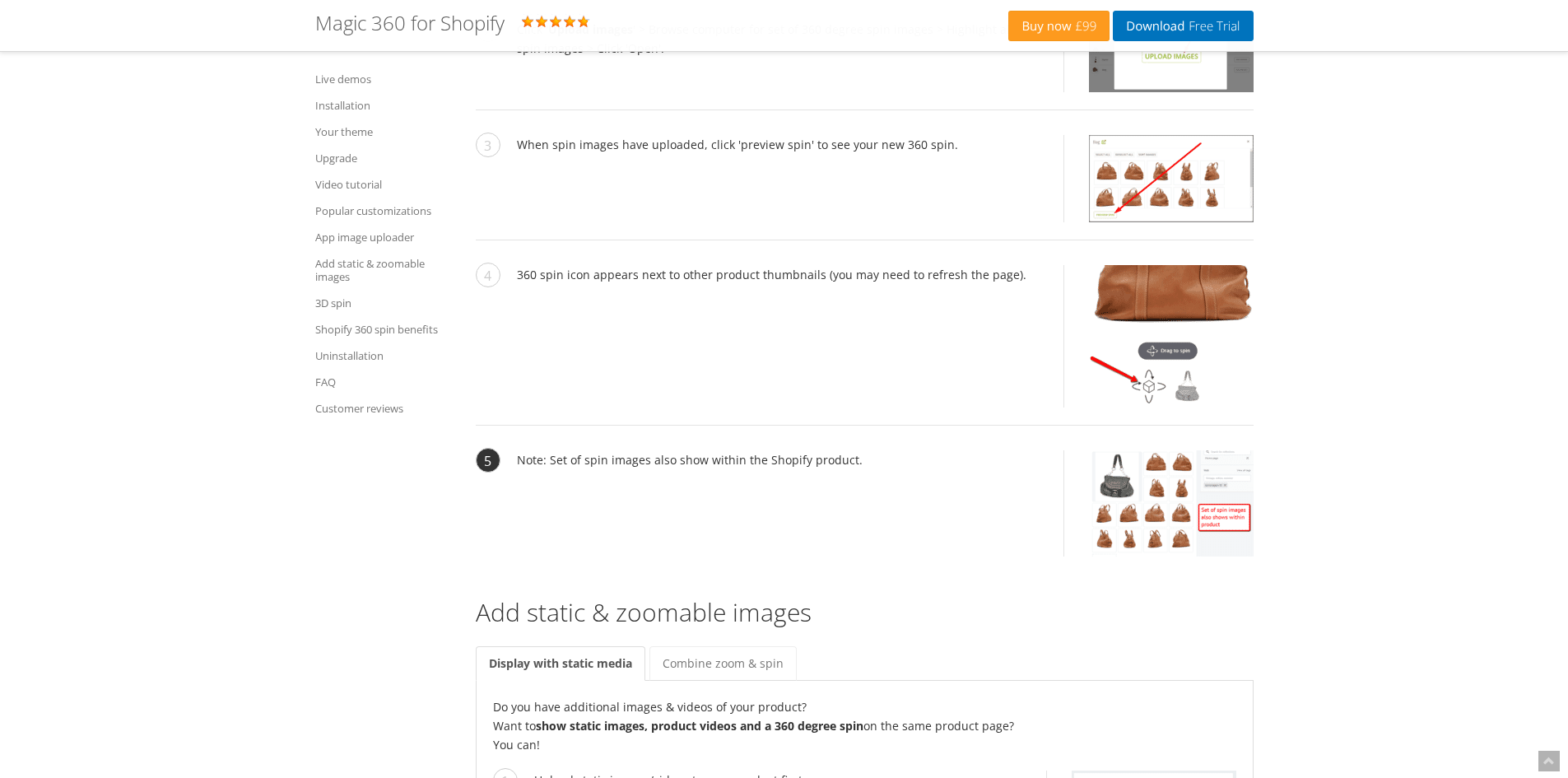
drag, startPoint x: 548, startPoint y: 434, endPoint x: 976, endPoint y: 472, distance: 429.7
click at [976, 472] on li "Note: Set of spin images also show within the Shopify product." at bounding box center [864, 511] width 778 height 123
click at [770, 467] on li "Note: Set of spin images also show within the Shopify product." at bounding box center [864, 511] width 778 height 123
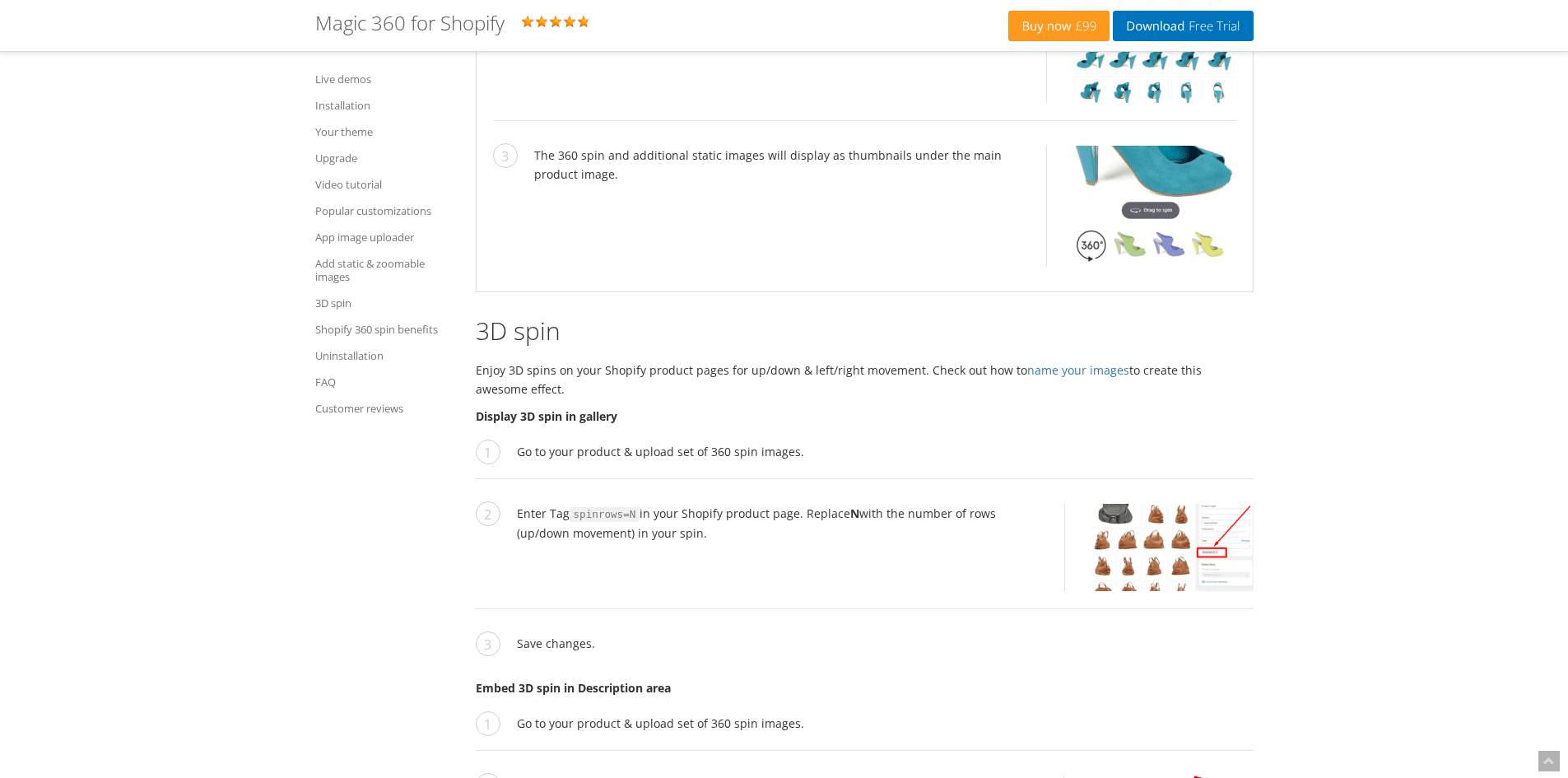
scroll to position [7408, 0]
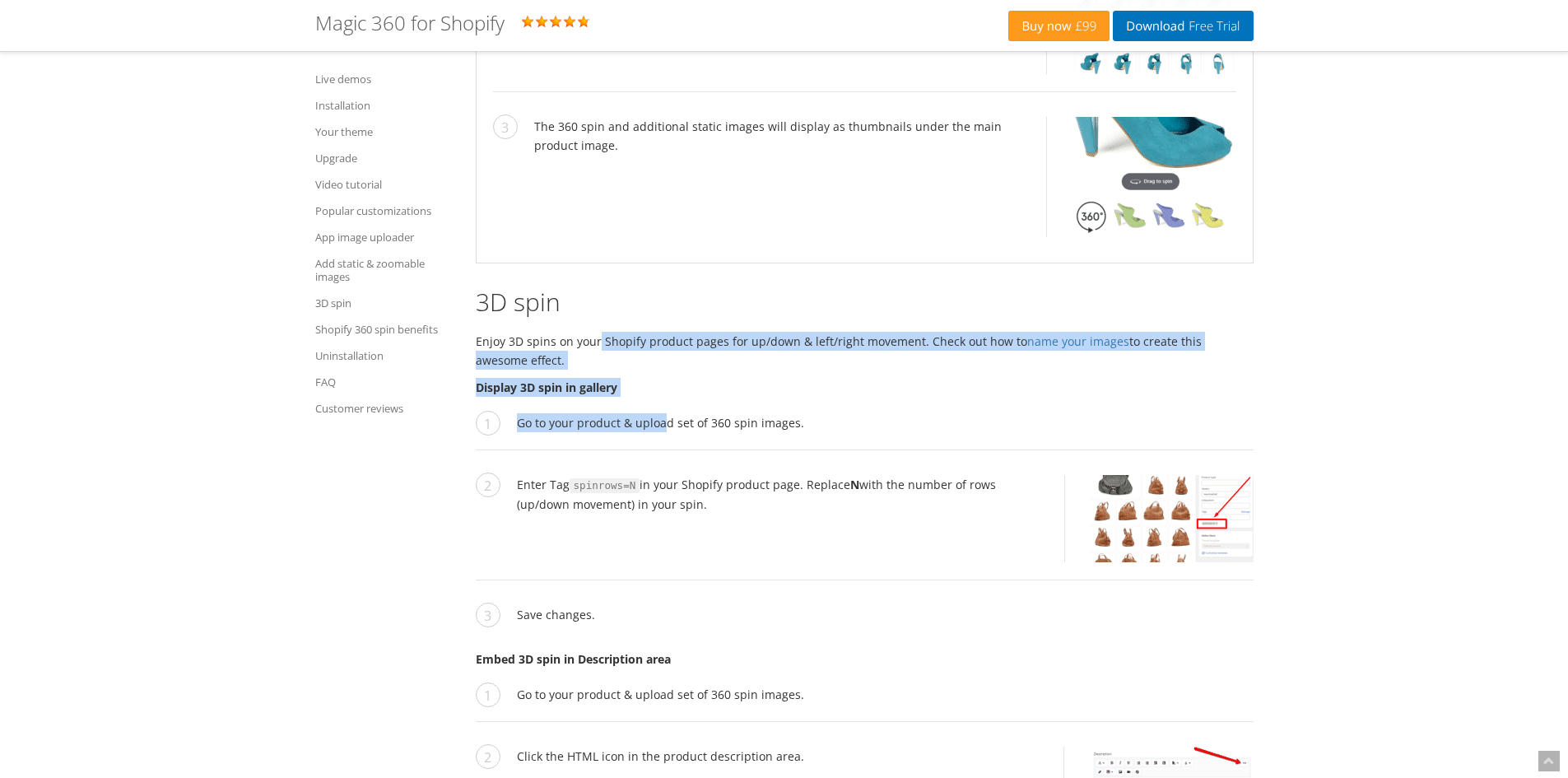
drag, startPoint x: 599, startPoint y: 322, endPoint x: 684, endPoint y: 504, distance: 200.9
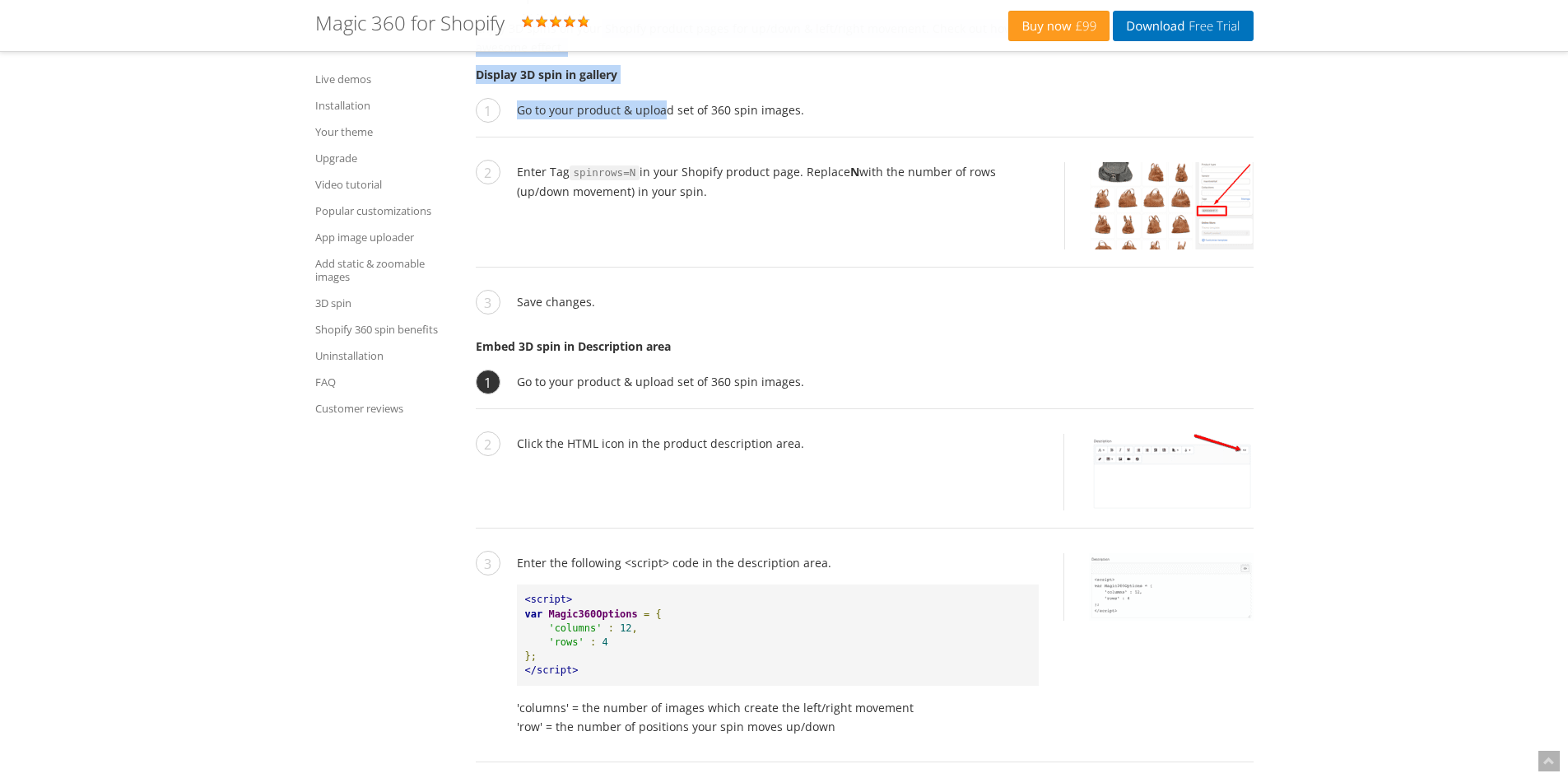
scroll to position [7736, 0]
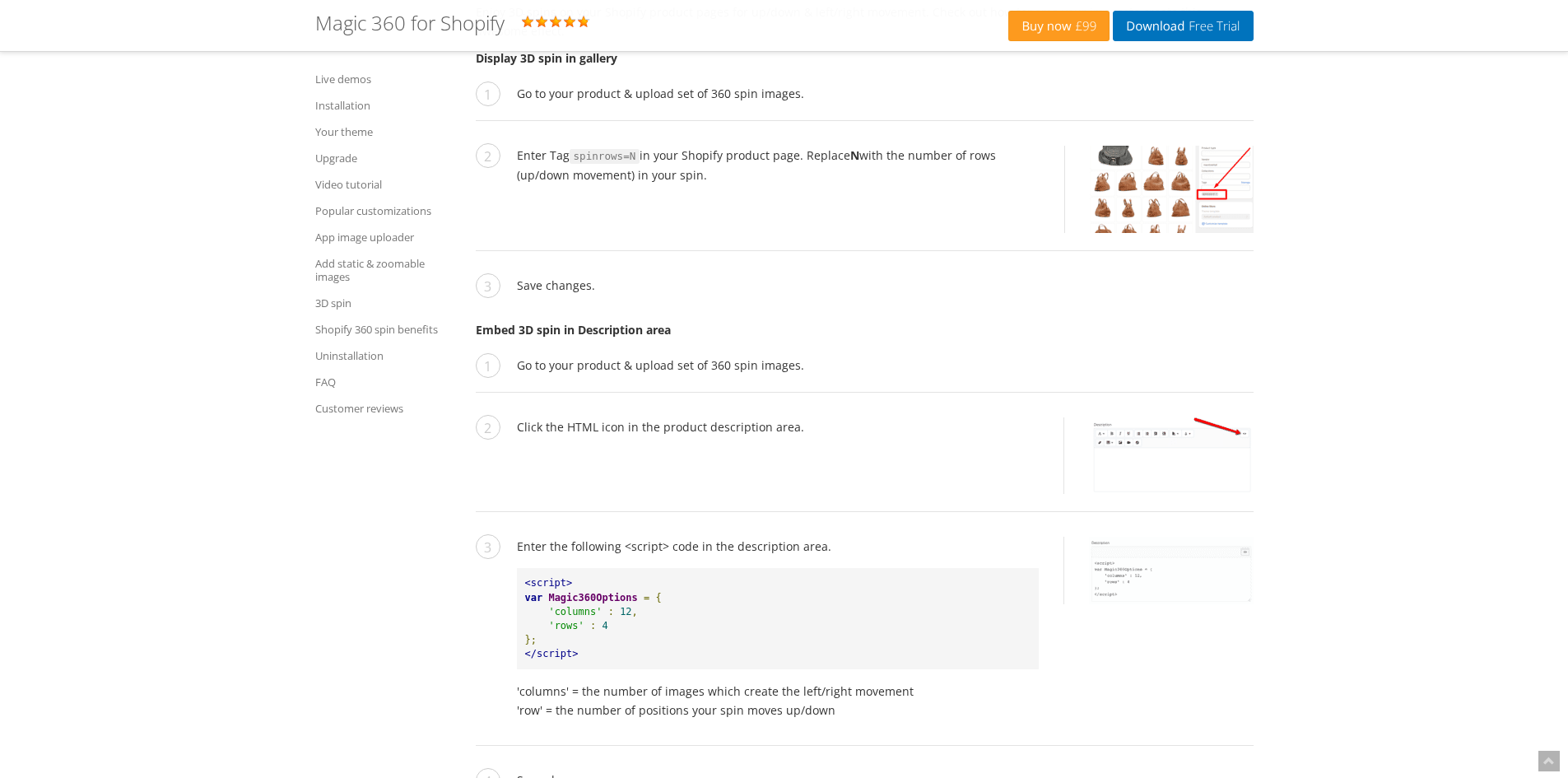
click at [803, 320] on p "Embed 3D spin in Description area" at bounding box center [864, 329] width 778 height 19
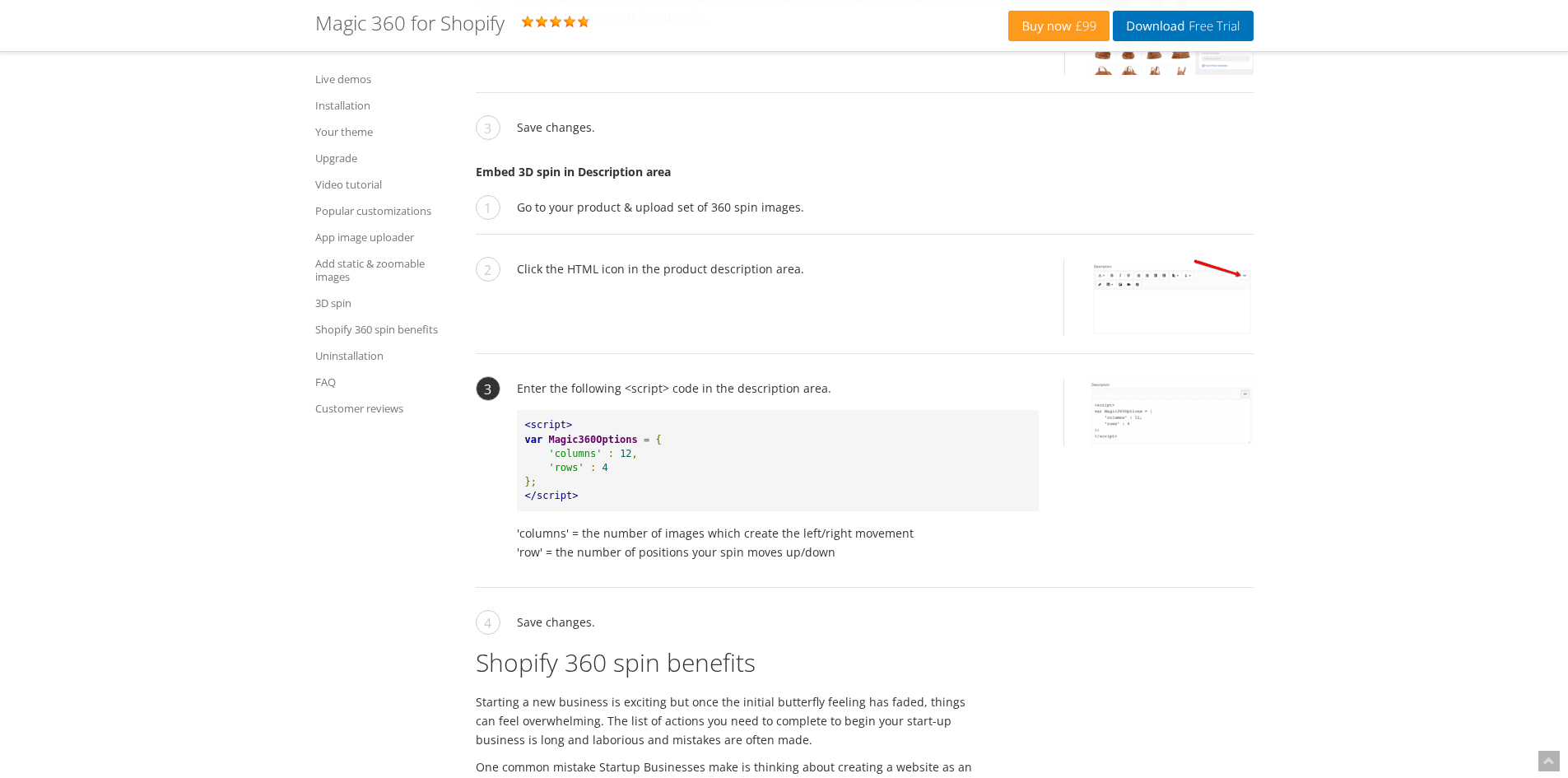
scroll to position [7901, 0]
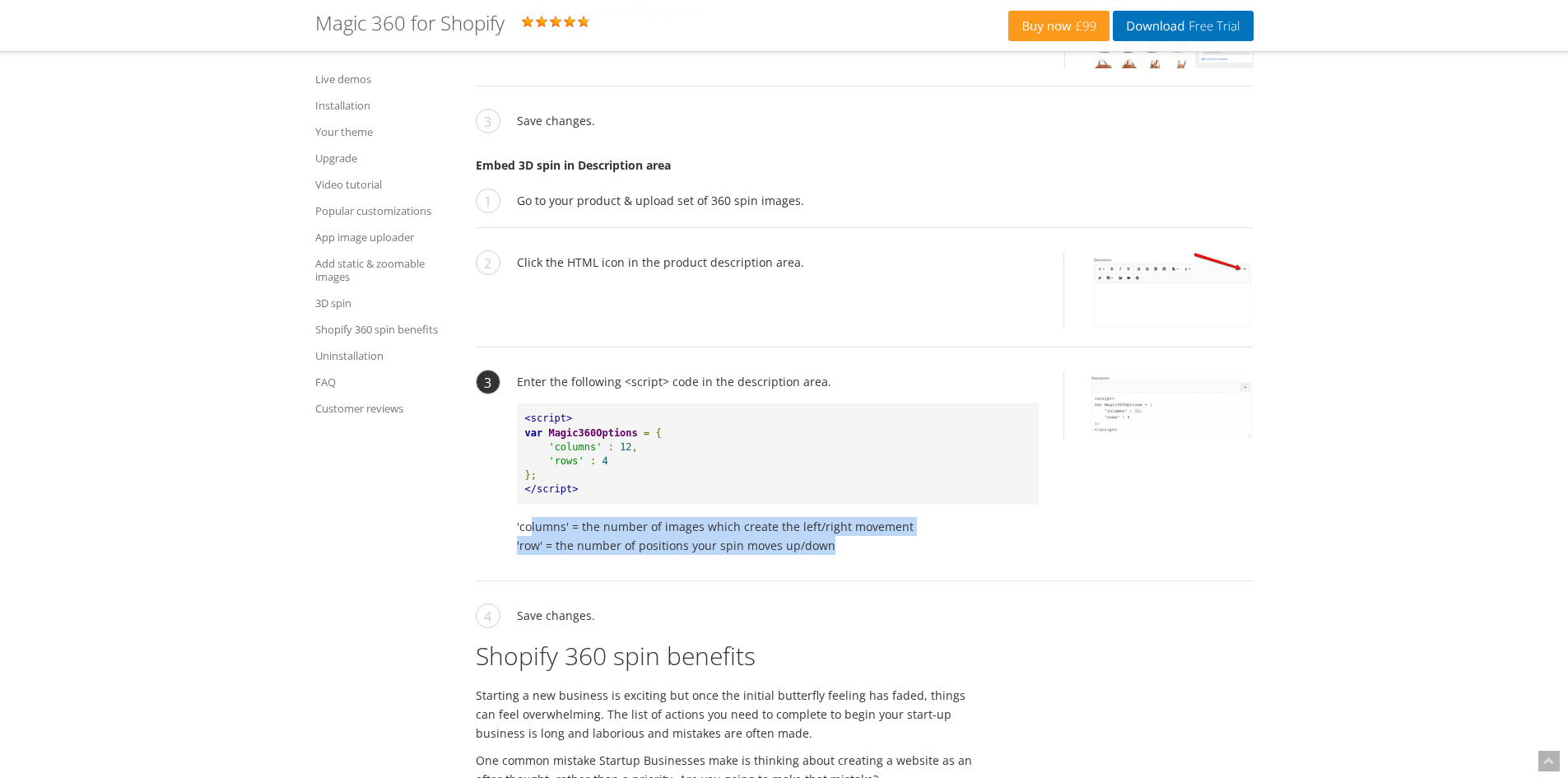
drag, startPoint x: 532, startPoint y: 508, endPoint x: 774, endPoint y: 557, distance: 246.9
click at [763, 557] on li "Enter the following <script> code in the description area. <script> var Magic36…" at bounding box center [864, 476] width 778 height 209
click at [774, 557] on li "Enter the following <script> code in the description area. <script> var Magic36…" at bounding box center [864, 476] width 778 height 209
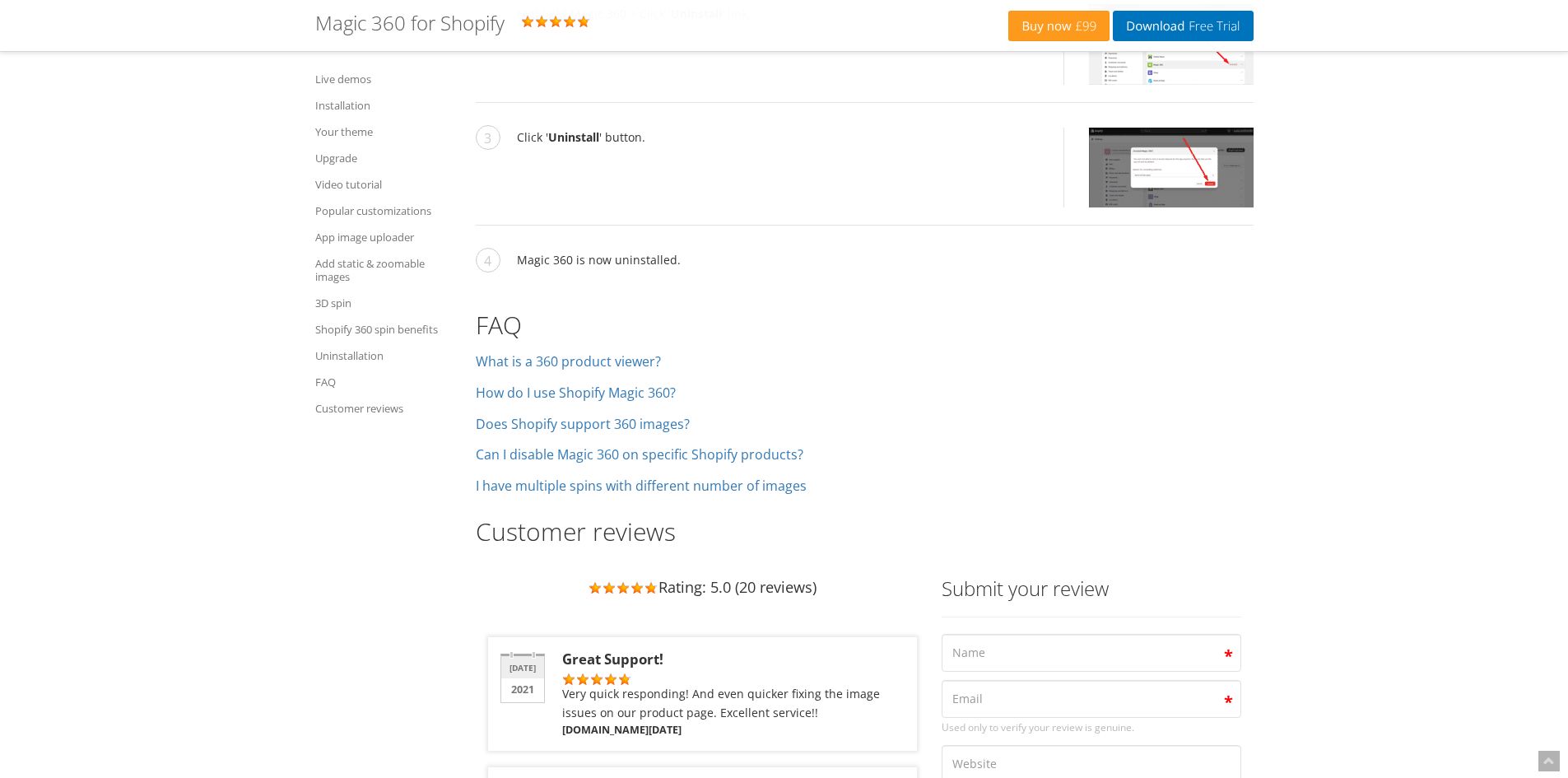
scroll to position [5850, 0]
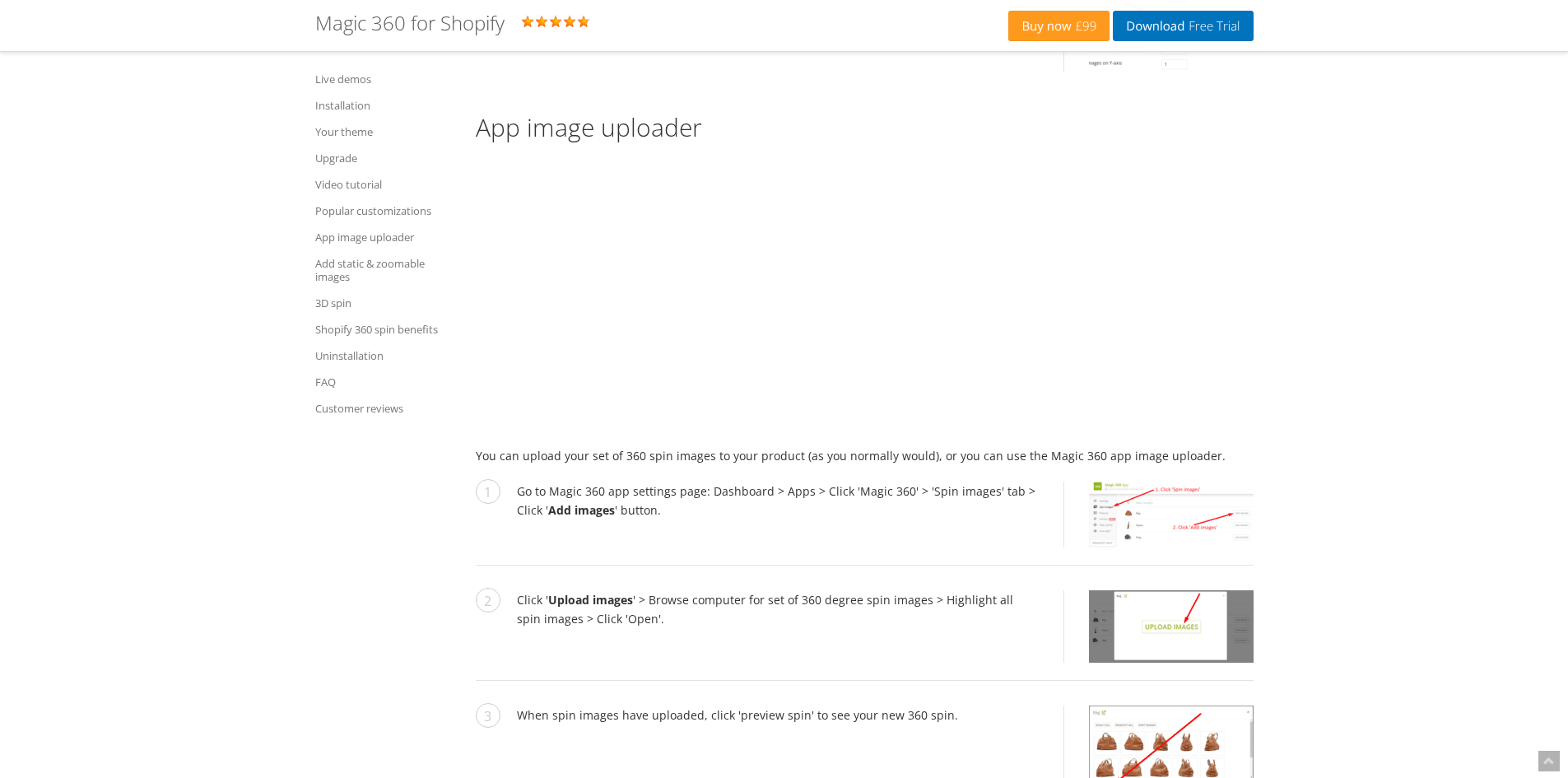
drag, startPoint x: 1162, startPoint y: 468, endPoint x: 1105, endPoint y: -65, distance: 536.0
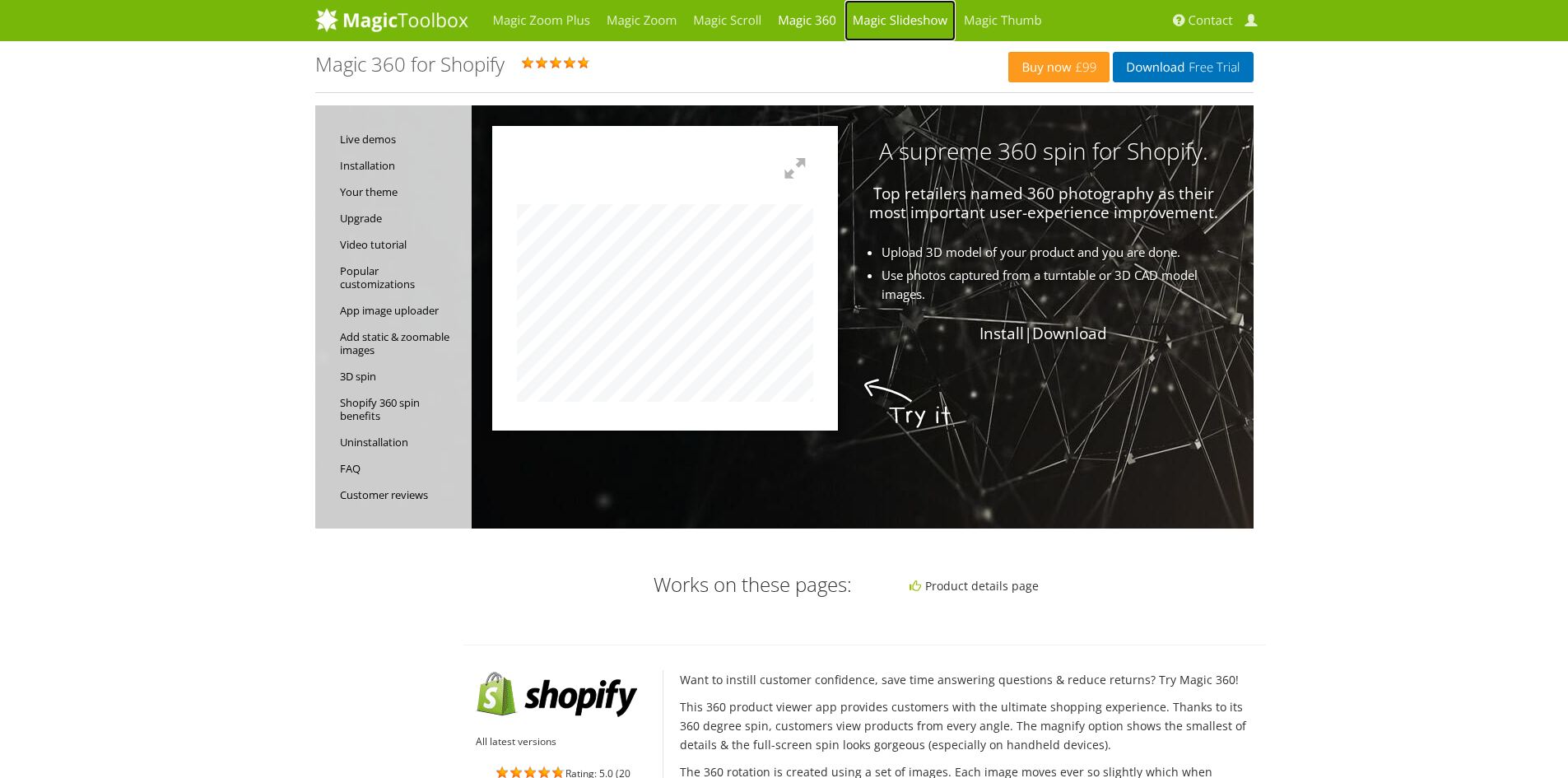
click at [918, 24] on link "Magic Slideshow" at bounding box center [900, 21] width 111 height 41
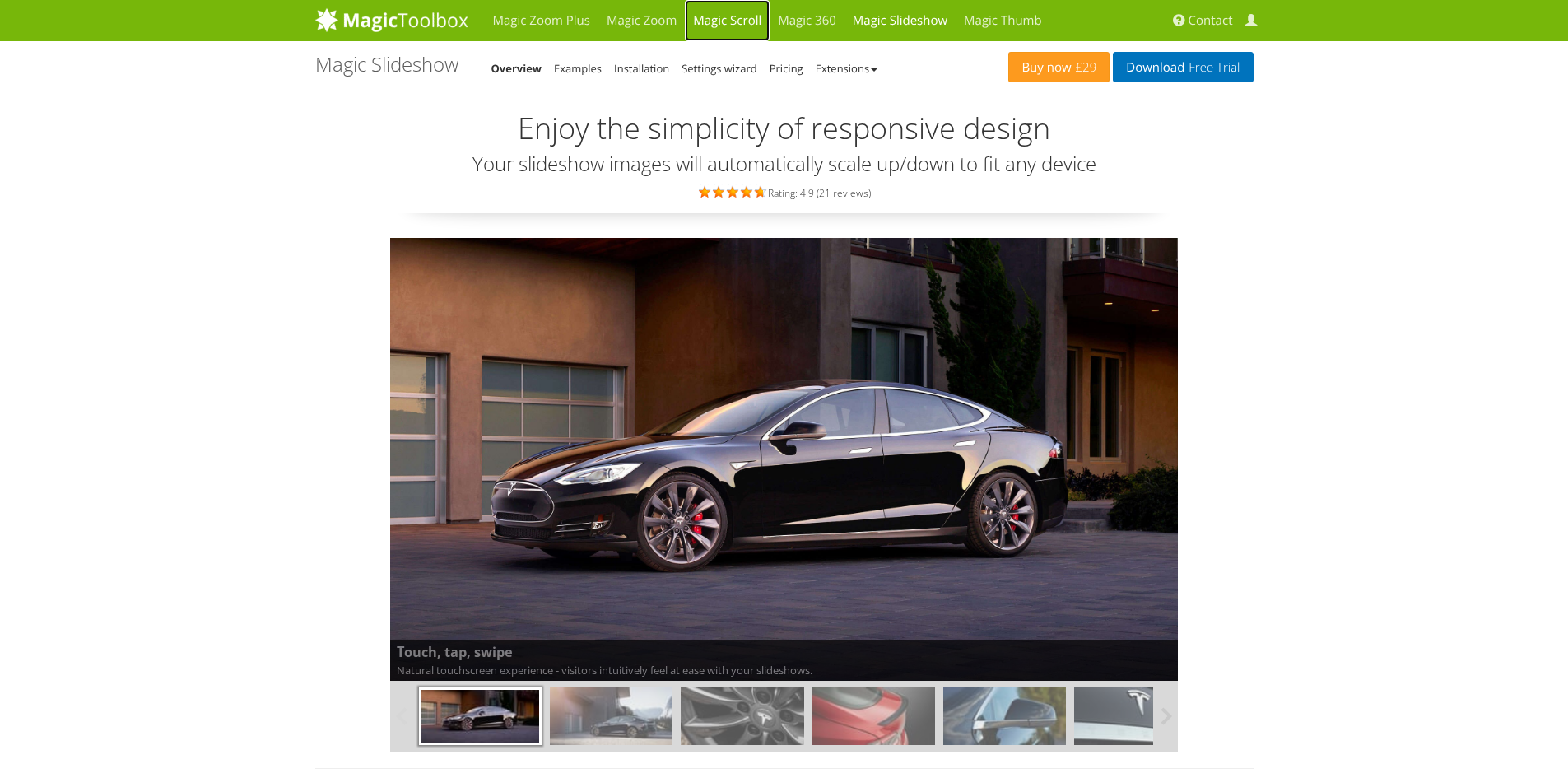
click at [741, 15] on link "Magic Scroll" at bounding box center [727, 21] width 85 height 41
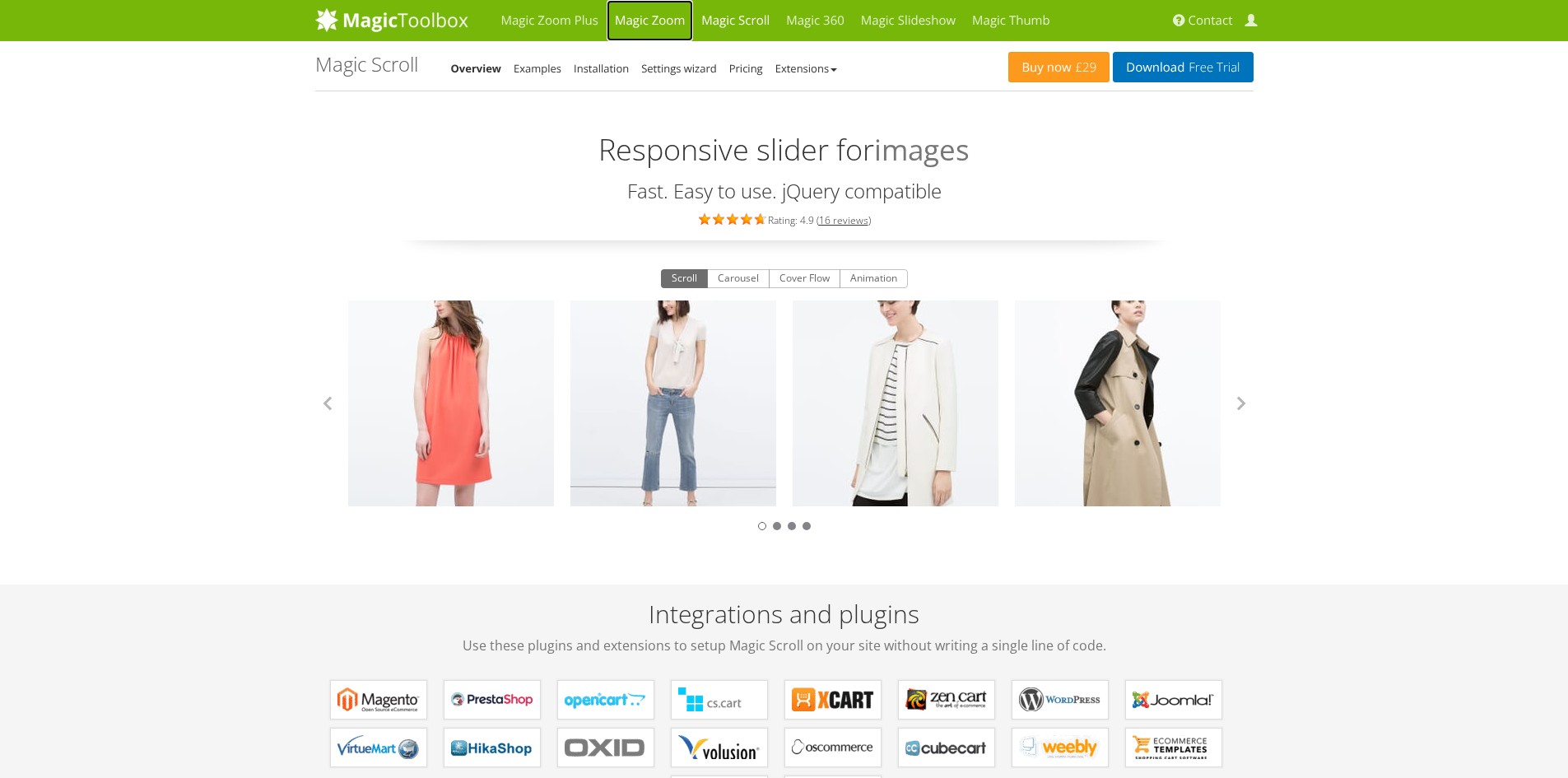
click at [664, 12] on link "Magic Zoom" at bounding box center [650, 21] width 86 height 41
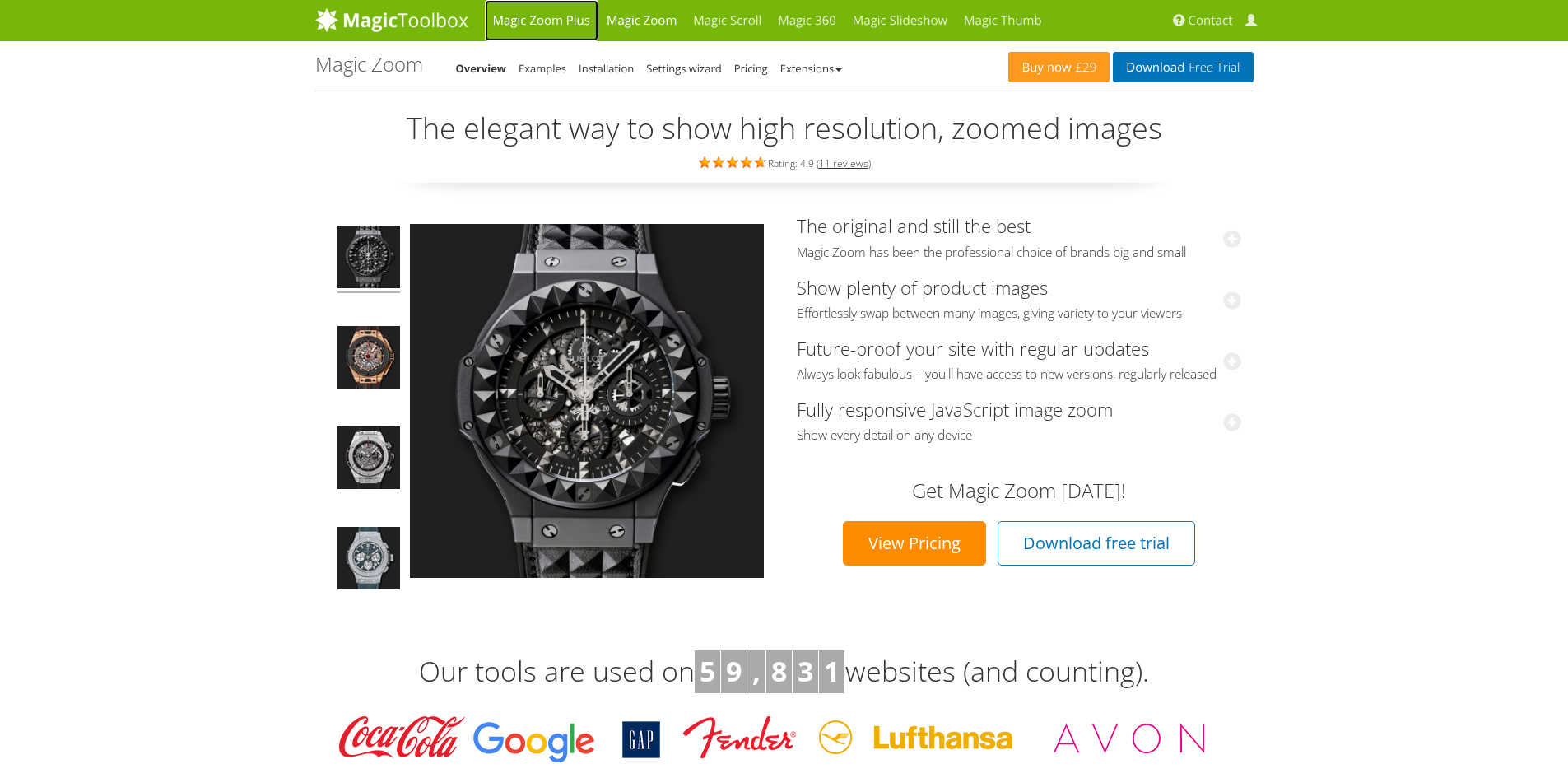
click at [565, 19] on link "Magic Zoom Plus" at bounding box center [542, 21] width 114 height 41
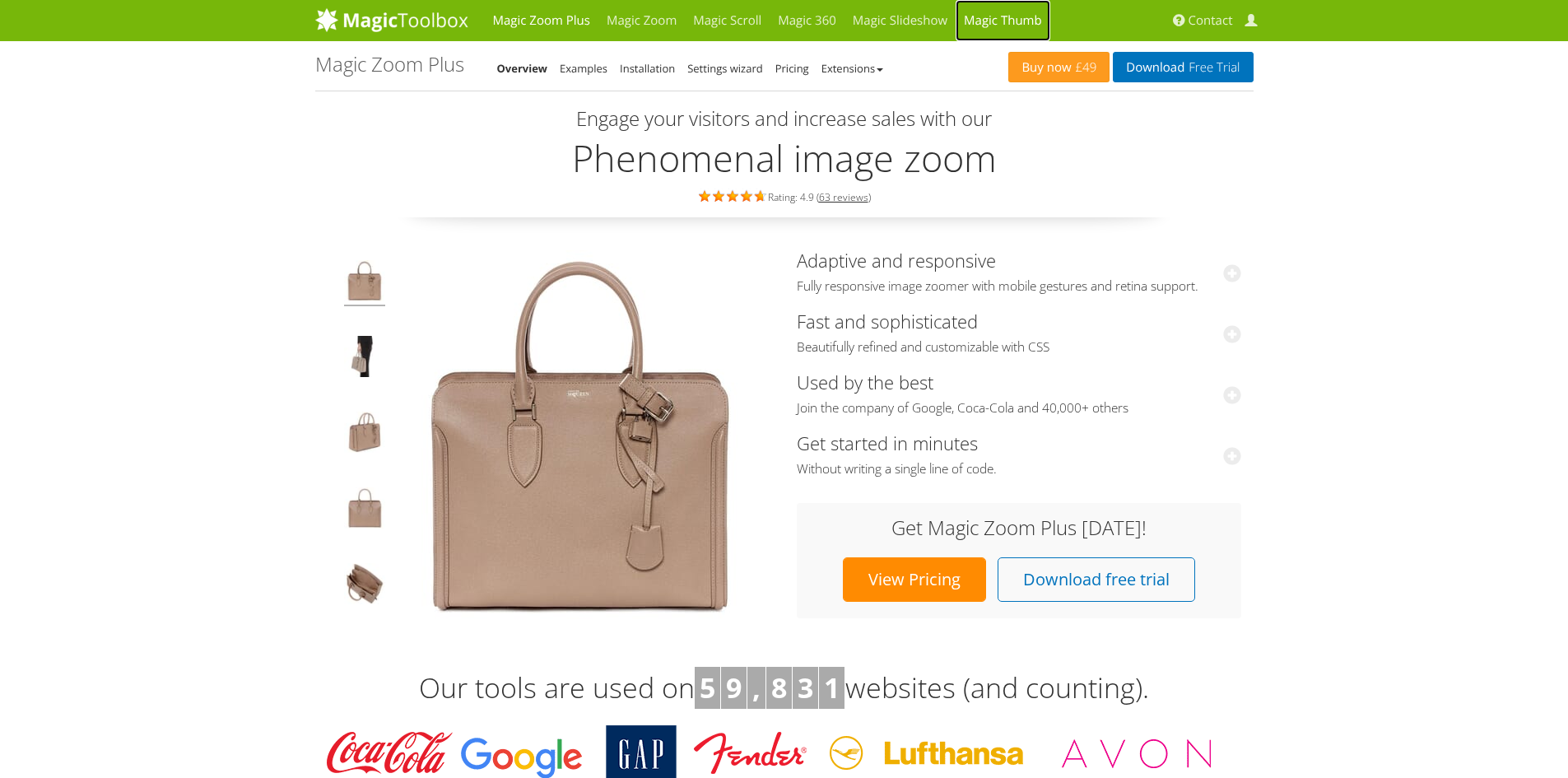
click at [1007, 15] on link "Magic Thumb" at bounding box center [1003, 21] width 95 height 41
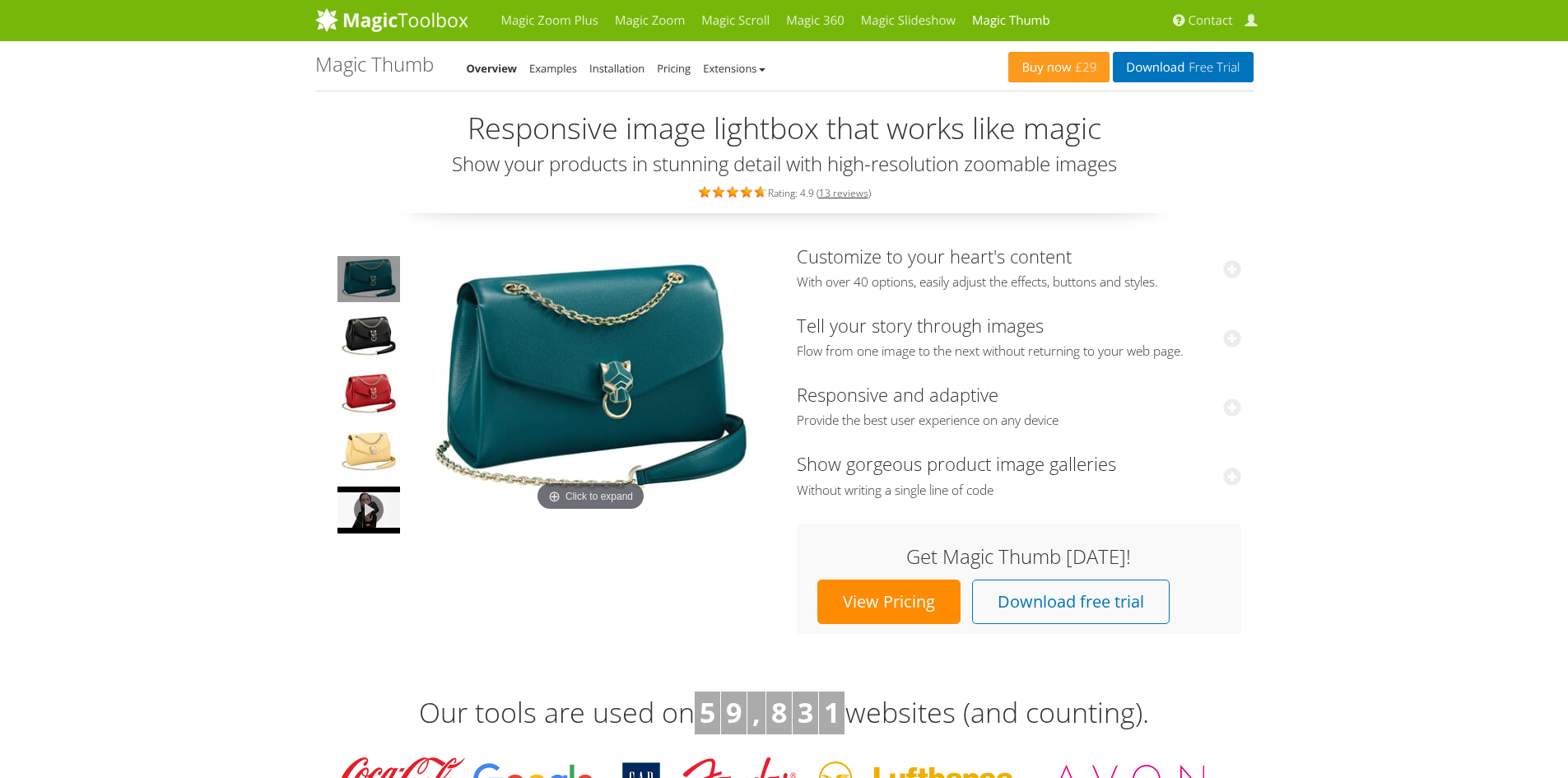
click at [546, 608] on div "Click to expand Customize to your heart's content With over 40 options, easily …" at bounding box center [785, 436] width 939 height 396
click at [655, 383] on img at bounding box center [591, 381] width 363 height 270
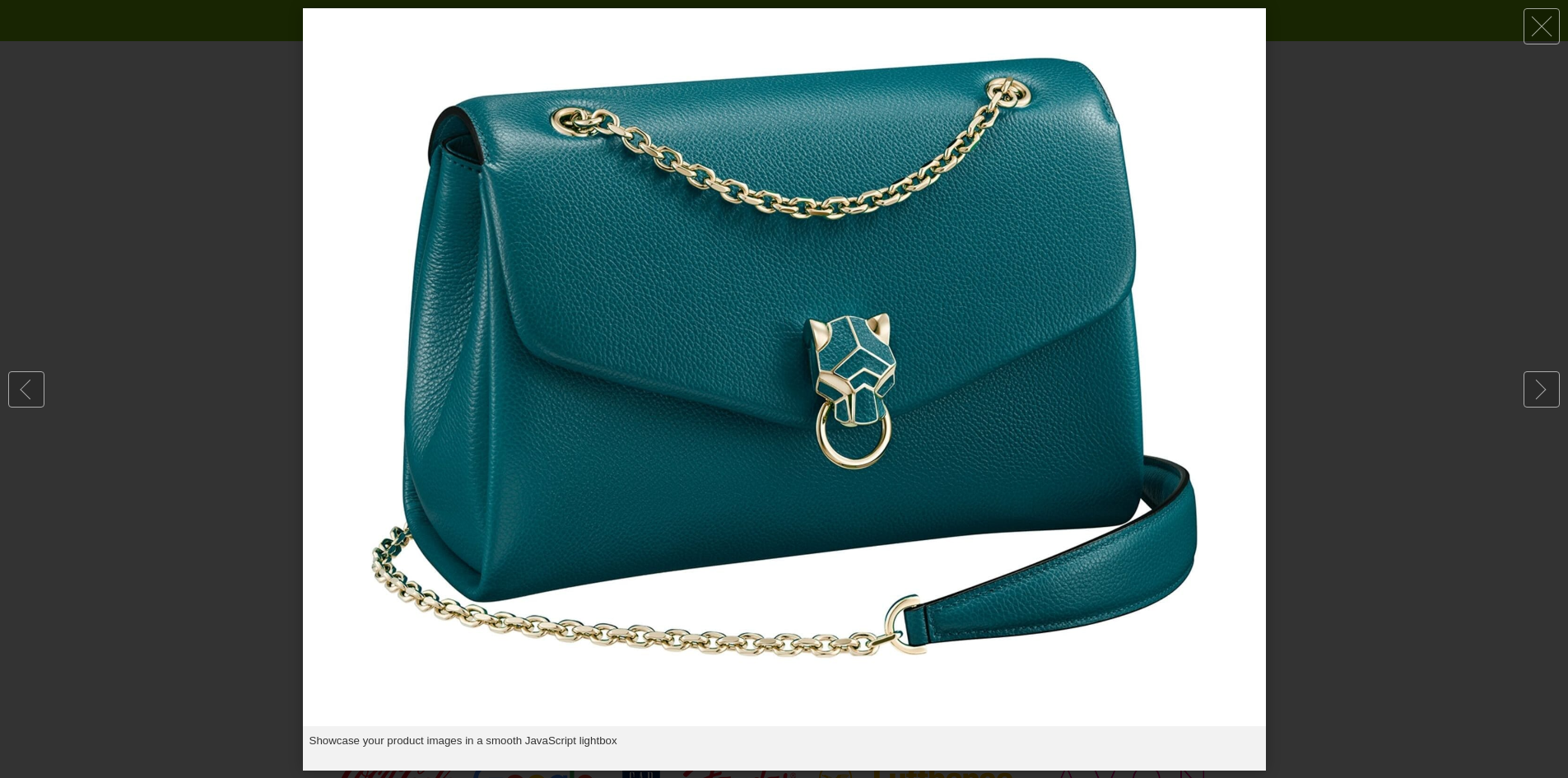
click at [1417, 361] on div at bounding box center [784, 389] width 1568 height 778
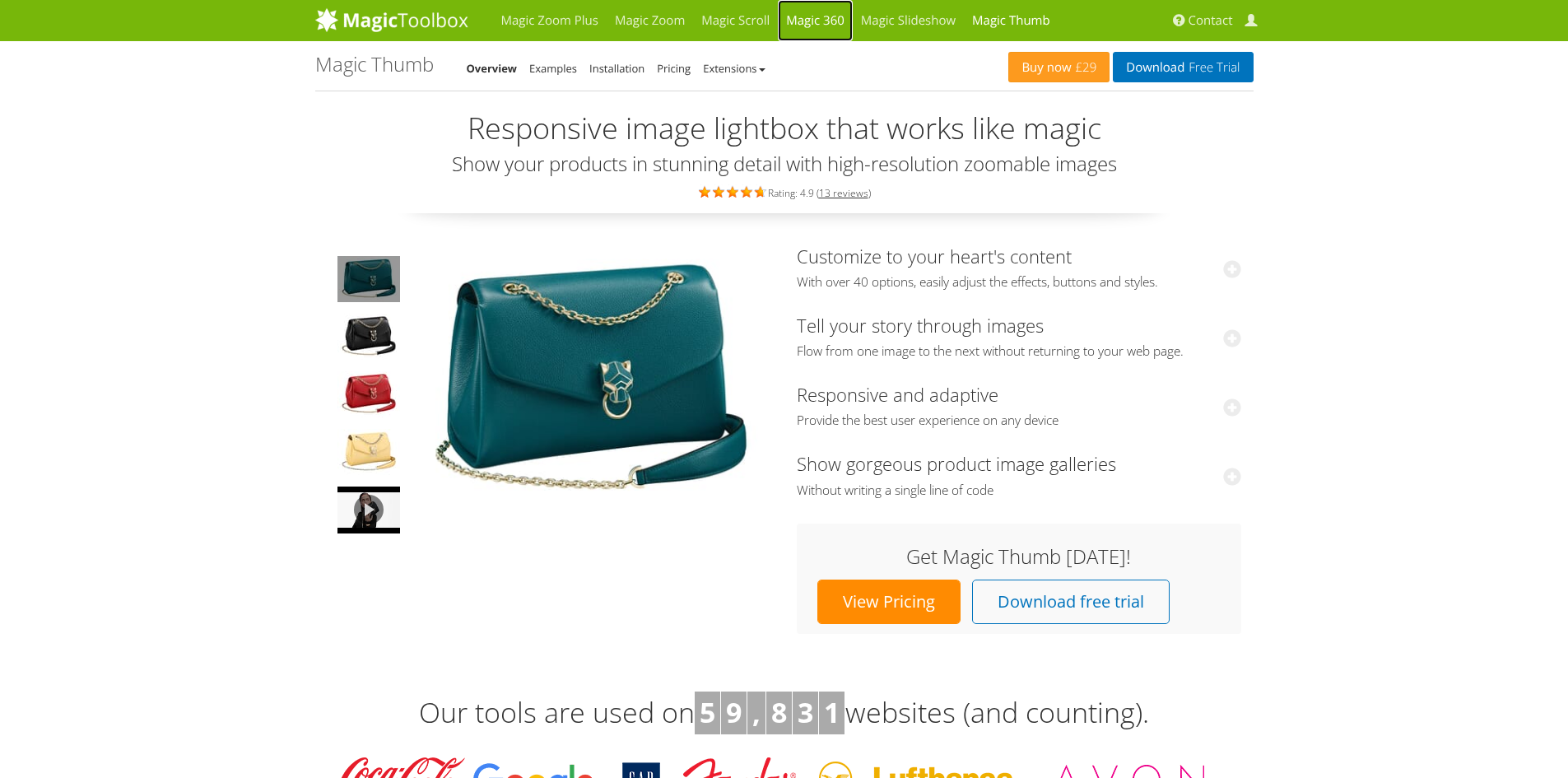
click at [792, 26] on link "Magic 360" at bounding box center [815, 21] width 74 height 41
